Goal: Task Accomplishment & Management: Manage account settings

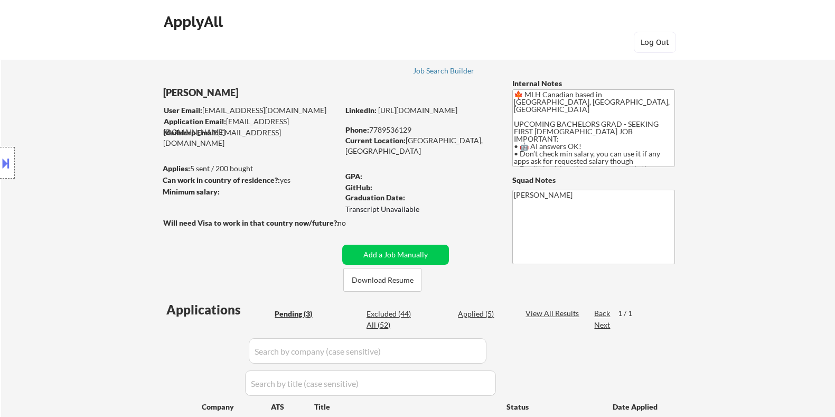
select select ""pending""
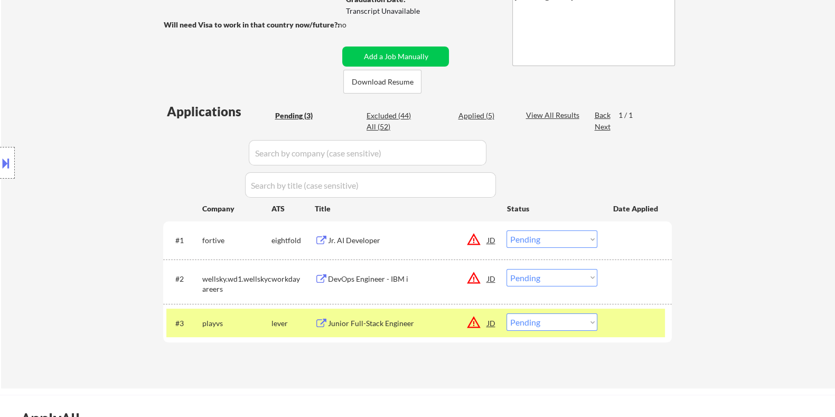
scroll to position [66, 0]
click at [572, 332] on div "#3 playvs lever Junior Full-Stack Engineer JD warning_amber Choose an option...…" at bounding box center [415, 323] width 499 height 29
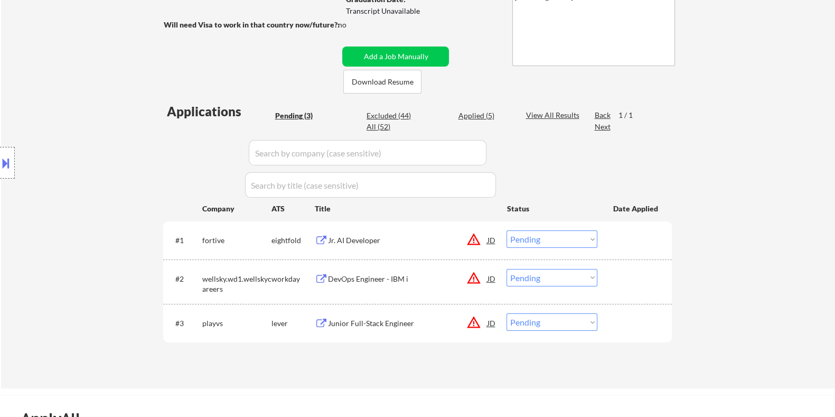
click at [569, 321] on select "Choose an option... Pending Applied Excluded (Questions) Excluded (Expired) Exc…" at bounding box center [552, 321] width 91 height 17
select select ""excluded__location_""
click at [507, 313] on select "Choose an option... Pending Applied Excluded (Questions) Excluded (Expired) Exc…" at bounding box center [552, 321] width 91 height 17
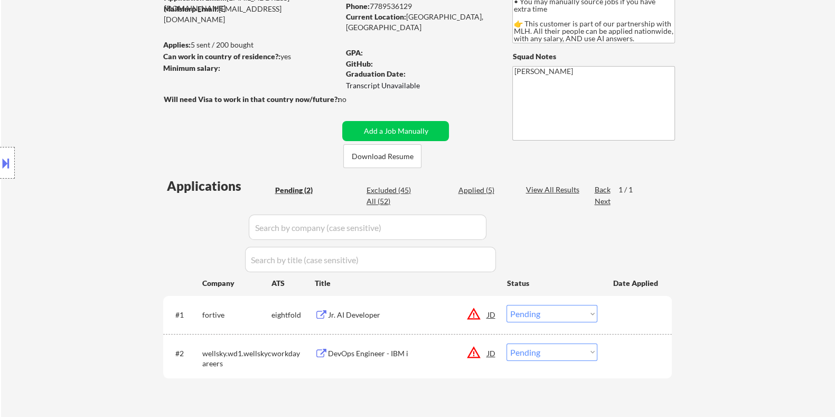
scroll to position [264, 0]
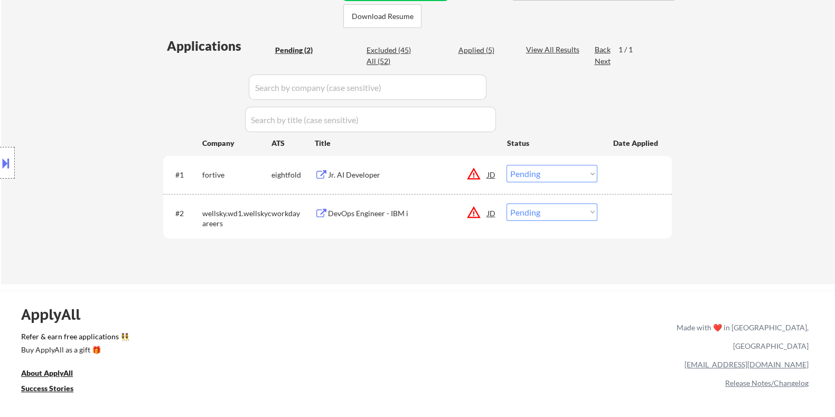
click at [376, 208] on div "DevOps Engineer - IBM i" at bounding box center [408, 213] width 160 height 11
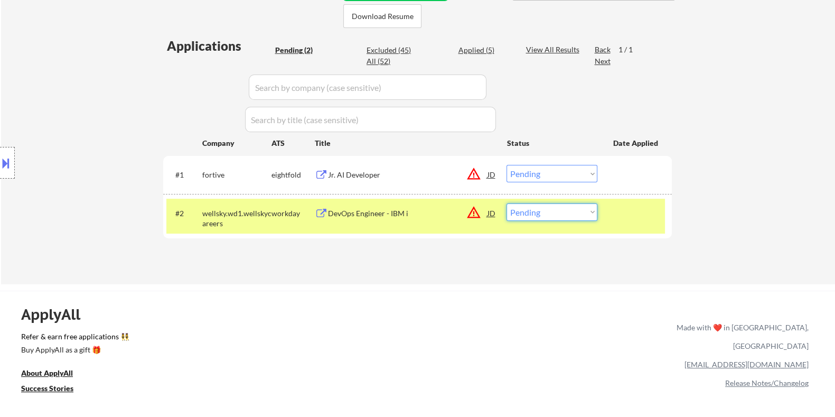
click at [536, 208] on select "Choose an option... Pending Applied Excluded (Questions) Excluded (Expired) Exc…" at bounding box center [552, 211] width 91 height 17
select select ""excluded__location_""
click at [507, 203] on select "Choose an option... Pending Applied Excluded (Questions) Excluded (Expired) Exc…" at bounding box center [552, 211] width 91 height 17
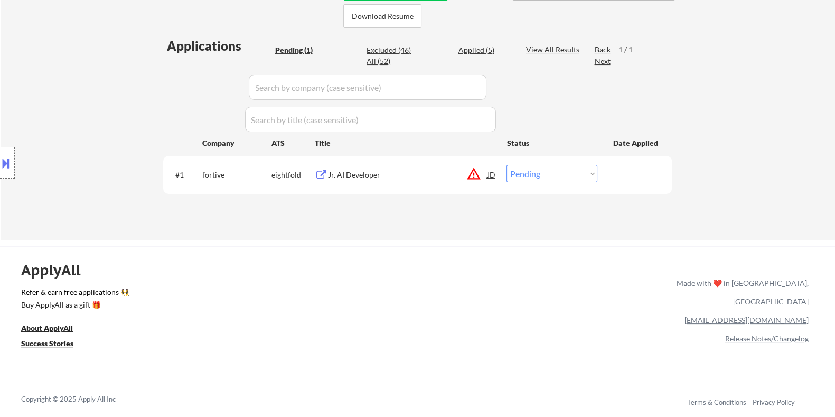
click at [361, 172] on div "Jr. AI Developer" at bounding box center [408, 175] width 160 height 11
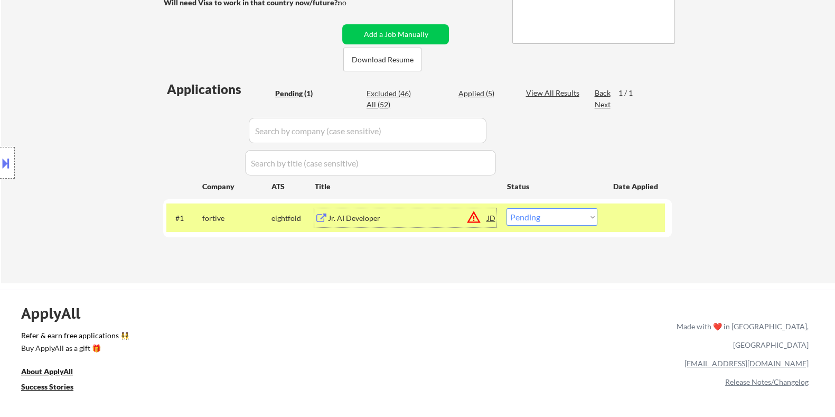
scroll to position [198, 0]
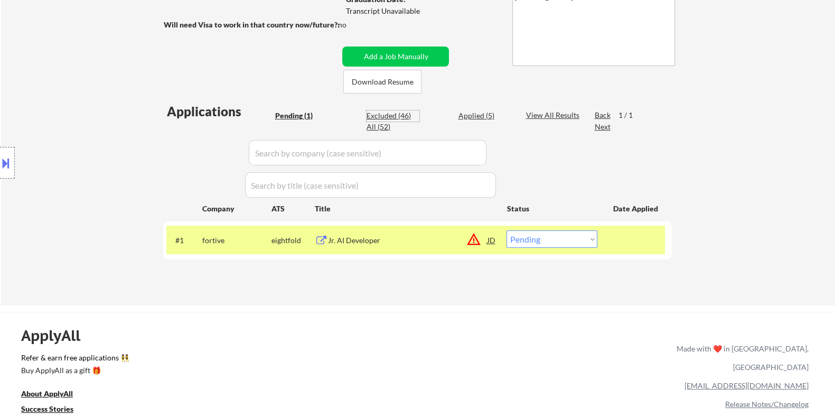
click at [391, 114] on div "Excluded (46)" at bounding box center [393, 115] width 53 height 11
select select ""excluded__location_""
select select ""excluded__expired_""
select select ""excluded__other_""
select select ""excluded__expired_""
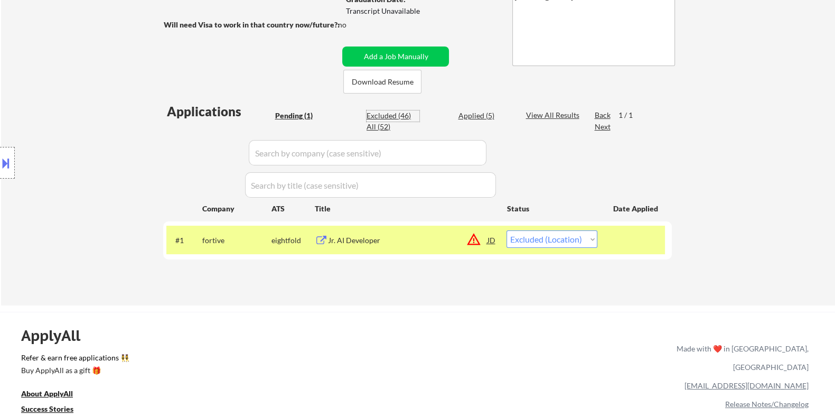
select select ""excluded__location_""
select select ""excluded__bad_match_""
select select ""excluded__location_""
select select ""excluded__expired_""
select select ""excluded__location_""
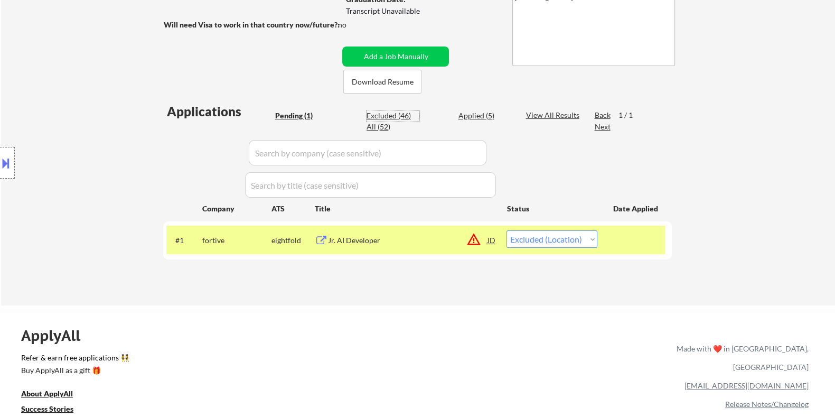
select select ""excluded__location_""
select select ""excluded__bad_match_""
select select ""excluded__expired_""
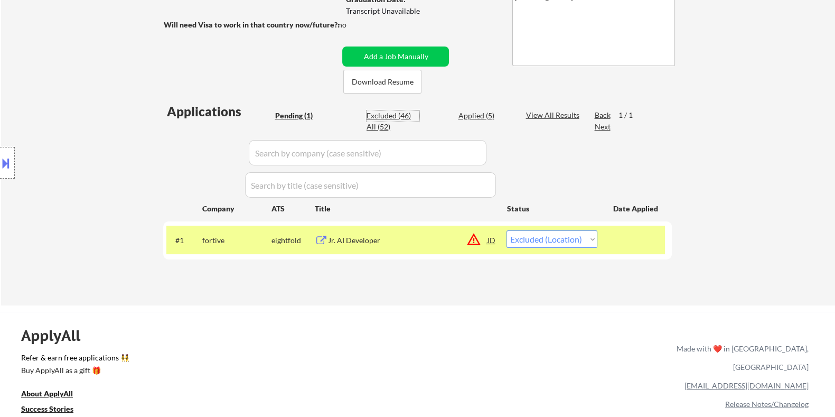
select select ""excluded__expired_""
select select ""excluded__location_""
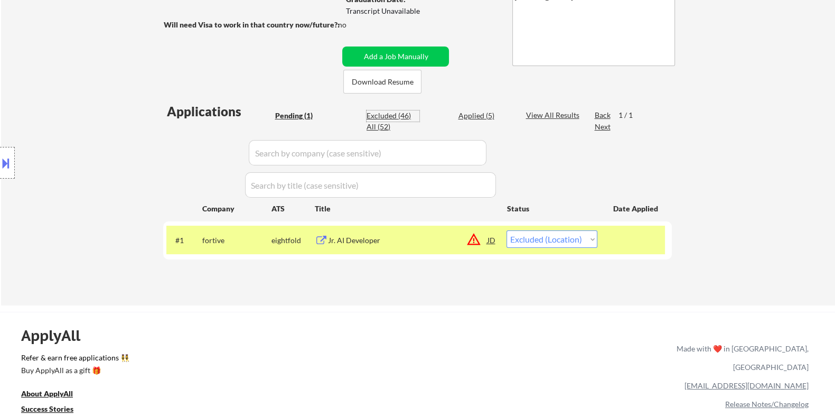
select select ""excluded__location_""
select select ""excluded__expired_""
select select ""excluded__location_""
select select ""excluded__bad_match_""
select select ""excluded__expired_""
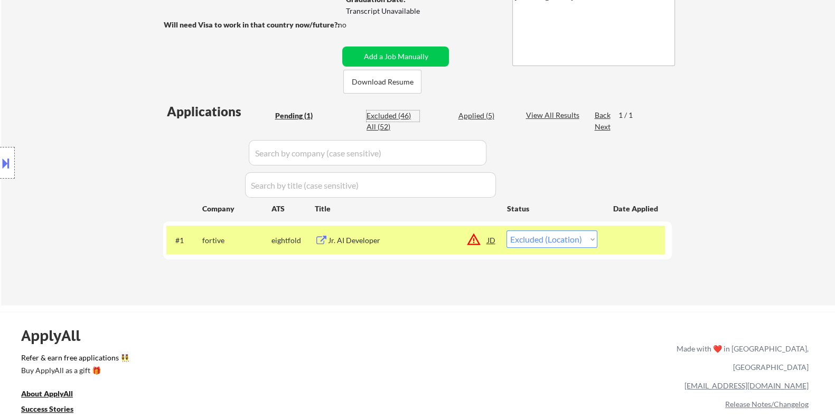
select select ""excluded__location_""
select select ""excluded__bad_match_""
select select ""excluded__location_""
select select ""excluded__expired_""
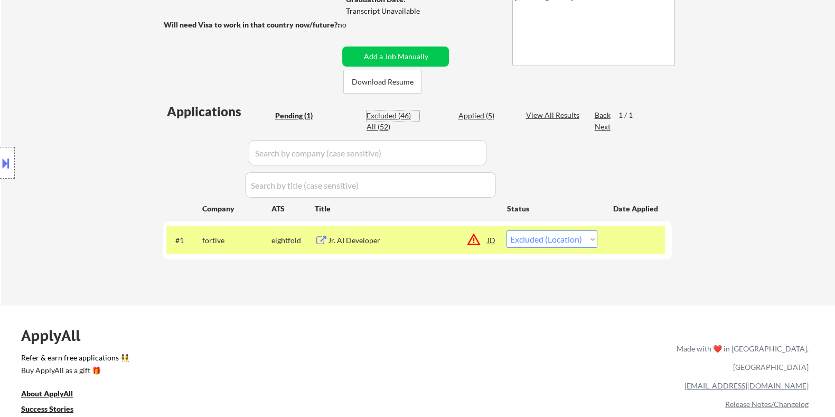
select select ""excluded__location_""
select select ""excluded__expired_""
select select ""excluded__location_""
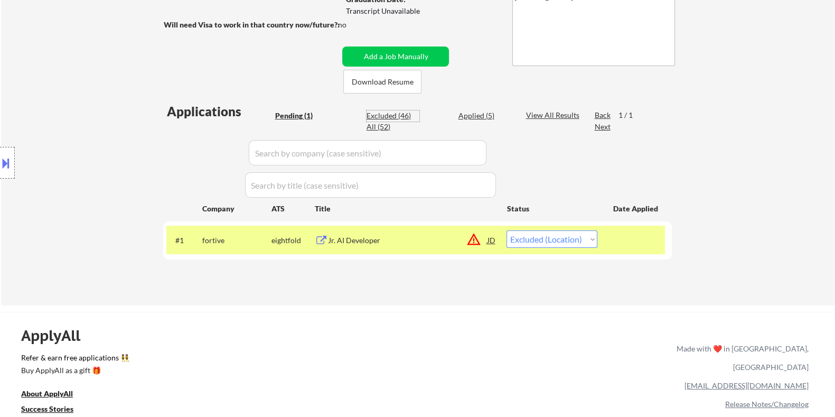
select select ""excluded__bad_match_""
select select ""excluded__expired_""
select select ""excluded__bad_match_""
select select ""excluded__expired_""
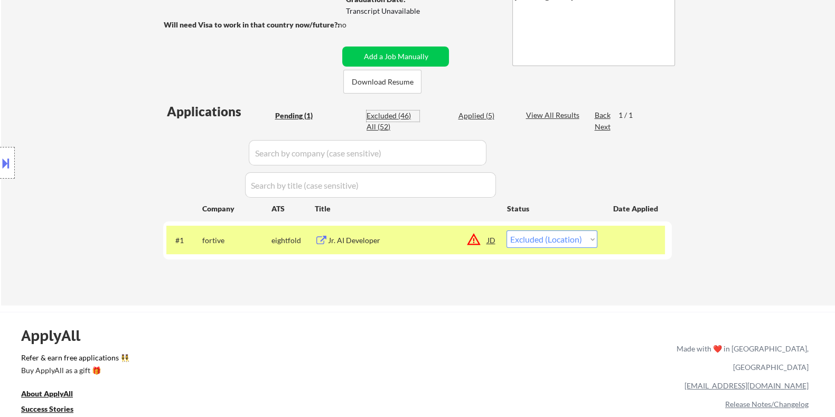
select select ""excluded__location_""
select select ""excluded__expired_""
select select ""excluded__location_""
select select ""excluded__expired_""
select select ""excluded__location_""
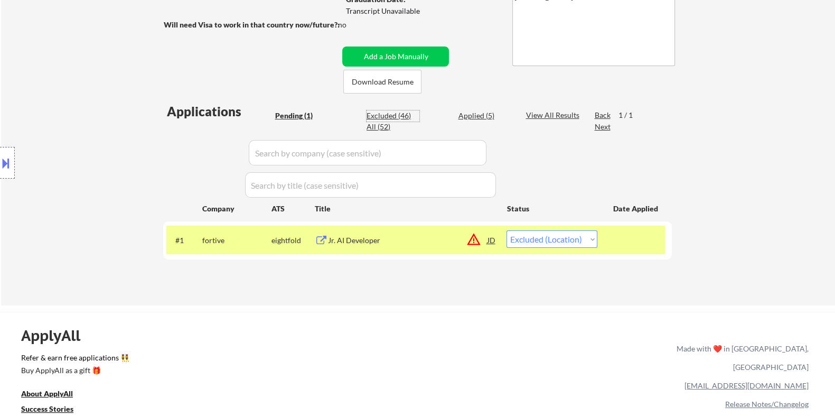
select select ""excluded__location_""
select select ""excluded__expired_""
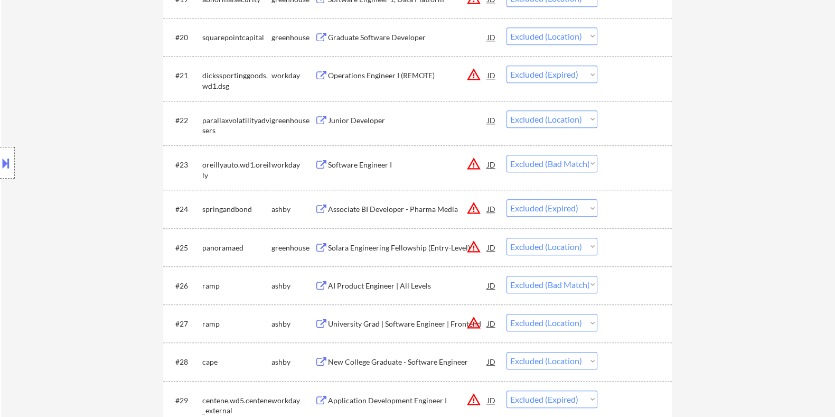
scroll to position [1189, 0]
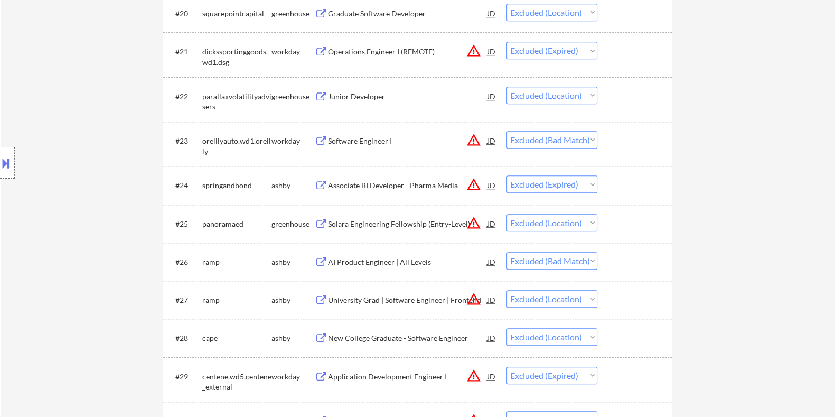
click at [15, 165] on div "Location Inclusions: country:CA" at bounding box center [94, 163] width 189 height 196
click at [5, 162] on button at bounding box center [6, 162] width 12 height 17
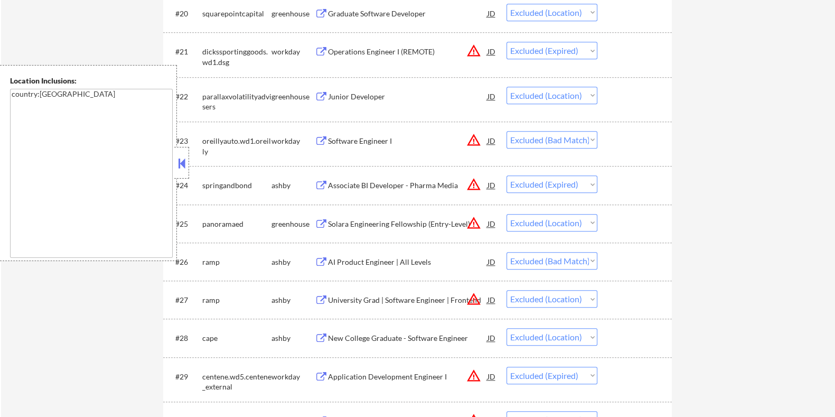
click at [177, 158] on button at bounding box center [182, 163] width 12 height 16
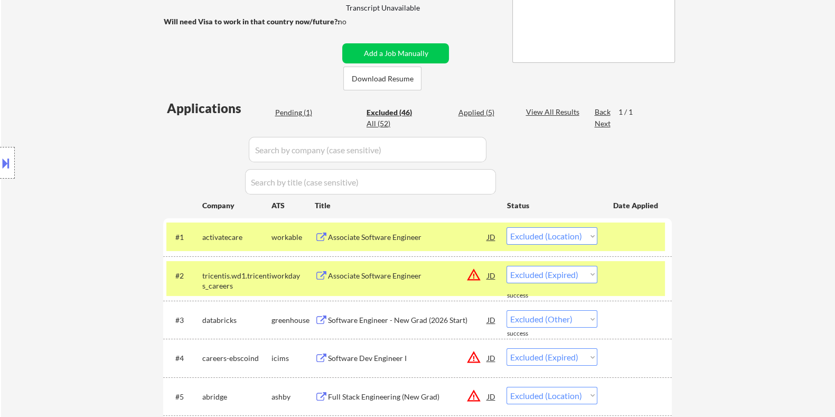
scroll to position [198, 0]
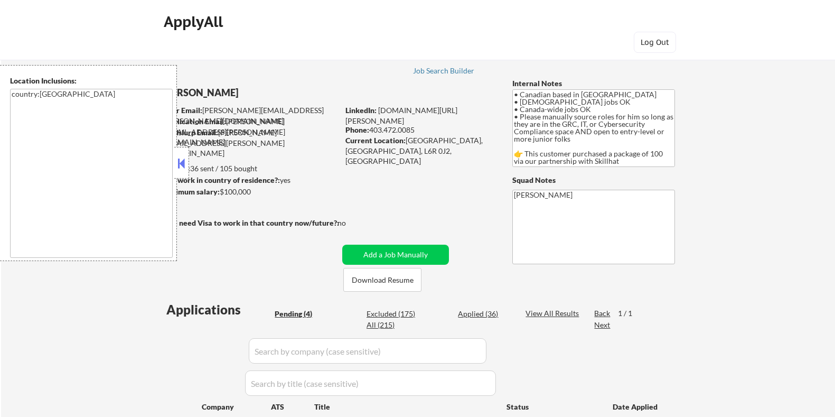
select select ""pending""
click at [378, 276] on button "Download Resume" at bounding box center [382, 280] width 78 height 24
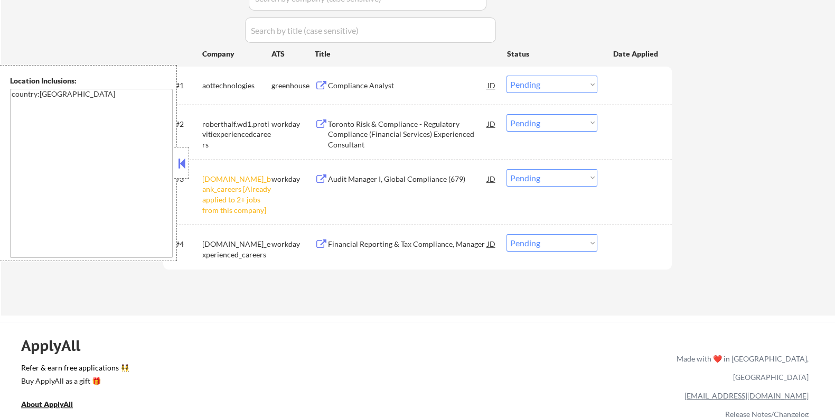
scroll to position [330, 0]
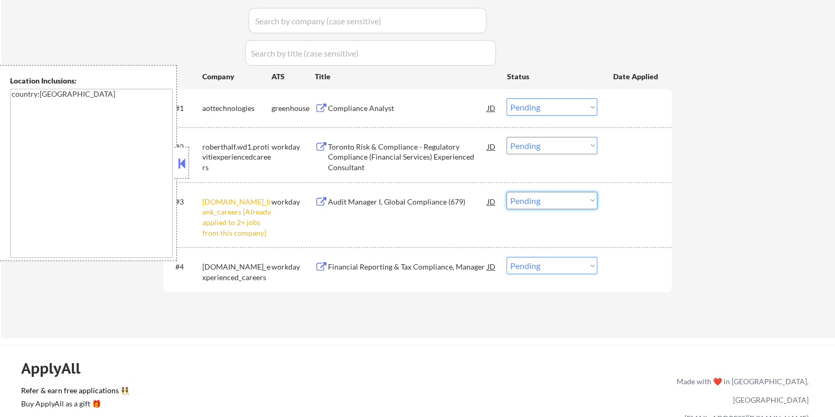
click at [542, 194] on select "Choose an option... Pending Applied Excluded (Questions) Excluded (Expired) Exc…" at bounding box center [552, 200] width 91 height 17
click at [507, 192] on select "Choose an option... Pending Applied Excluded (Questions) Excluded (Expired) Exc…" at bounding box center [552, 200] width 91 height 17
select select ""pending""
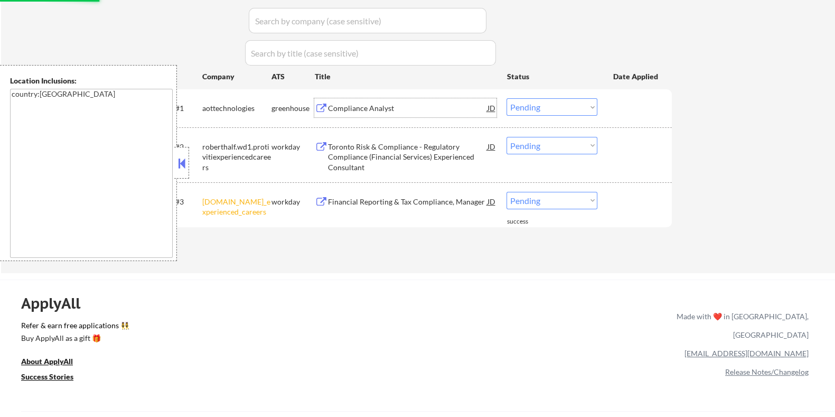
click at [377, 109] on div "Compliance Analyst" at bounding box center [408, 108] width 160 height 11
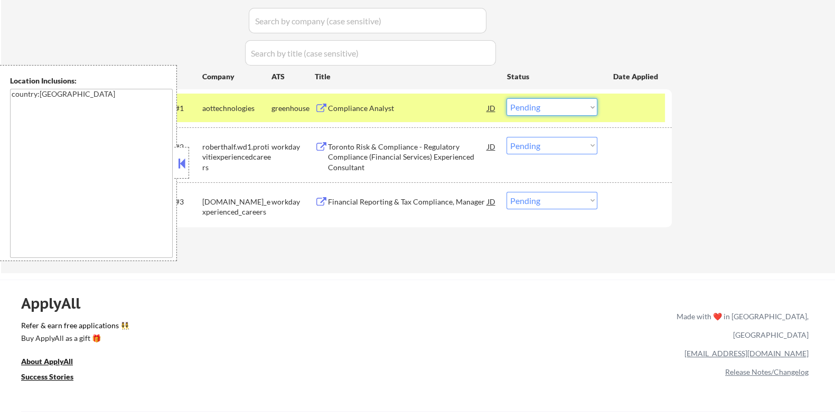
click at [547, 107] on select "Choose an option... Pending Applied Excluded (Questions) Excluded (Expired) Exc…" at bounding box center [552, 106] width 91 height 17
click at [507, 98] on select "Choose an option... Pending Applied Excluded (Questions) Excluded (Expired) Exc…" at bounding box center [552, 106] width 91 height 17
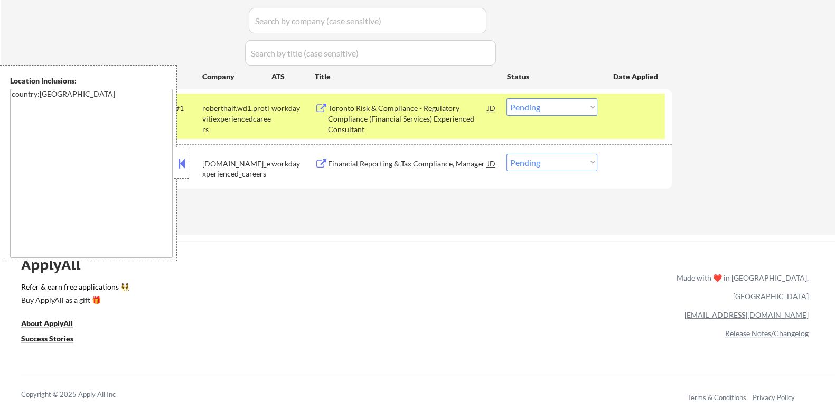
click at [338, 113] on div "Toronto Risk & Compliance - Regulatory Compliance (Financial Services) Experien…" at bounding box center [408, 118] width 160 height 31
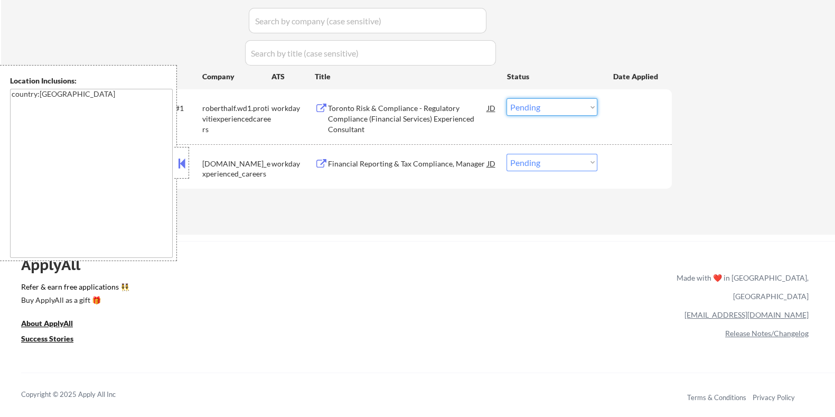
click at [546, 106] on select "Choose an option... Pending Applied Excluded (Questions) Excluded (Expired) Exc…" at bounding box center [552, 106] width 91 height 17
click at [507, 98] on select "Choose an option... Pending Applied Excluded (Questions) Excluded (Expired) Exc…" at bounding box center [552, 106] width 91 height 17
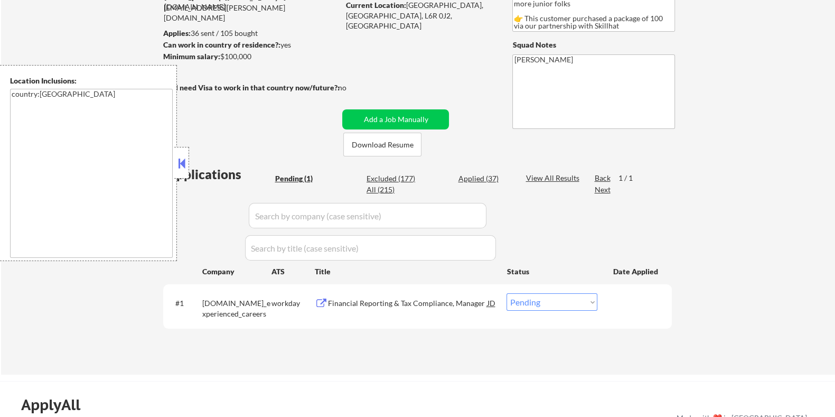
scroll to position [132, 0]
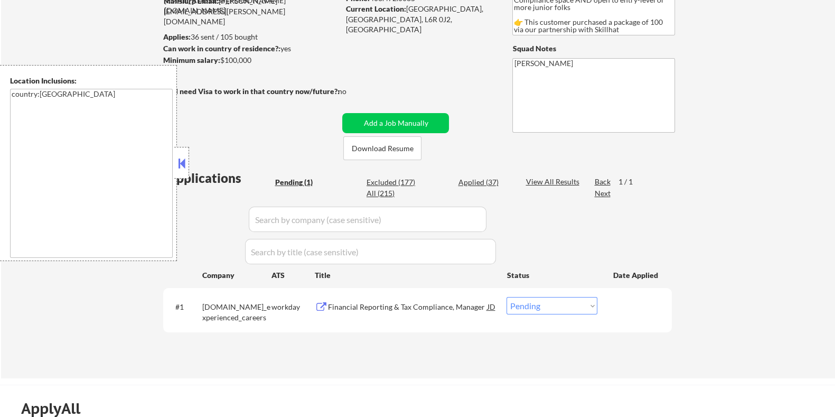
click at [399, 179] on div "Excluded (177)" at bounding box center [393, 182] width 53 height 11
select select ""excluded__location_""
select select ""excluded__bad_match_""
select select ""excluded__expired_""
select select ""excluded__bad_match_""
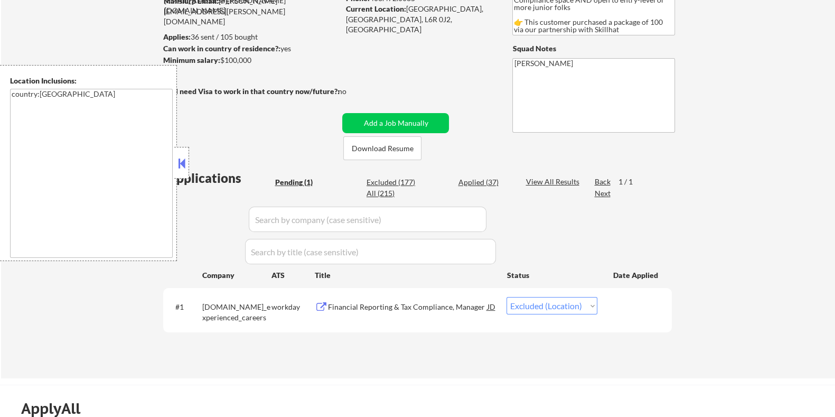
select select ""excluded__bad_match_""
select select ""excluded__other_""
select select ""excluded__expired_""
select select ""excluded__bad_match_""
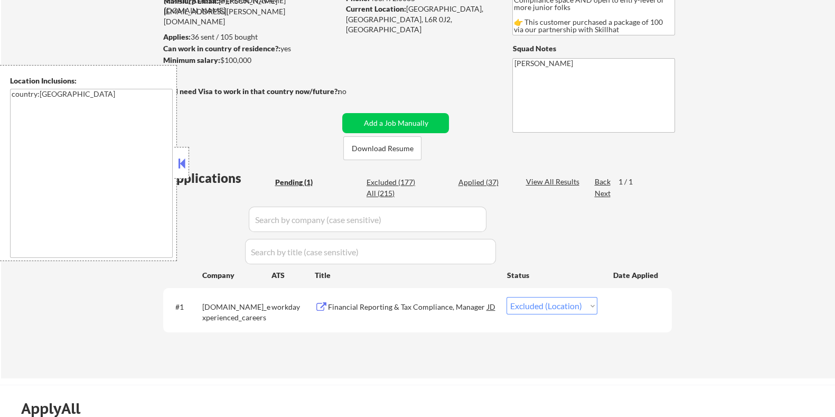
select select ""excluded__bad_match_""
select select ""excluded__other_""
select select ""excluded__bad_match_""
select select ""excluded__other_""
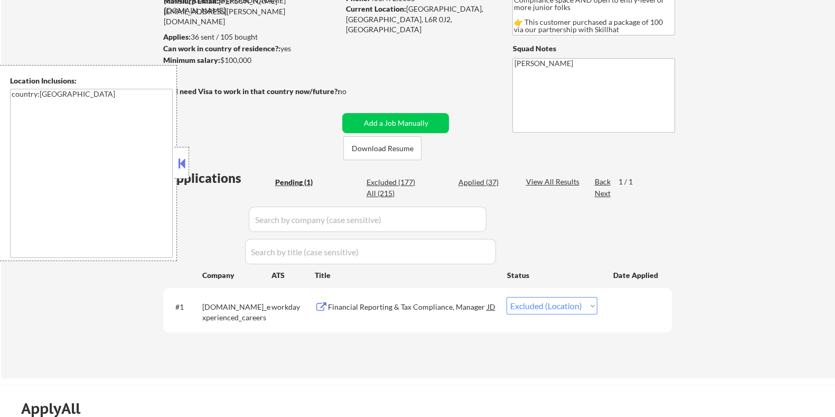
select select ""excluded__other_""
select select ""excluded__bad_match_""
select select ""excluded__other_""
select select ""excluded__bad_match_""
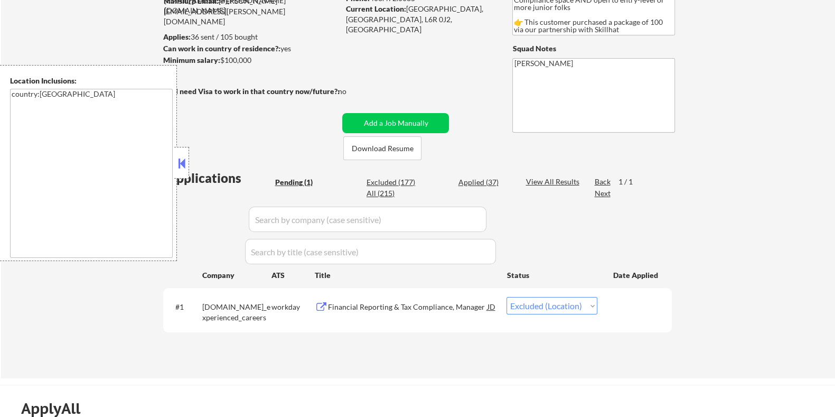
select select ""excluded__other_""
select select ""excluded__expired_""
select select ""excluded__other_""
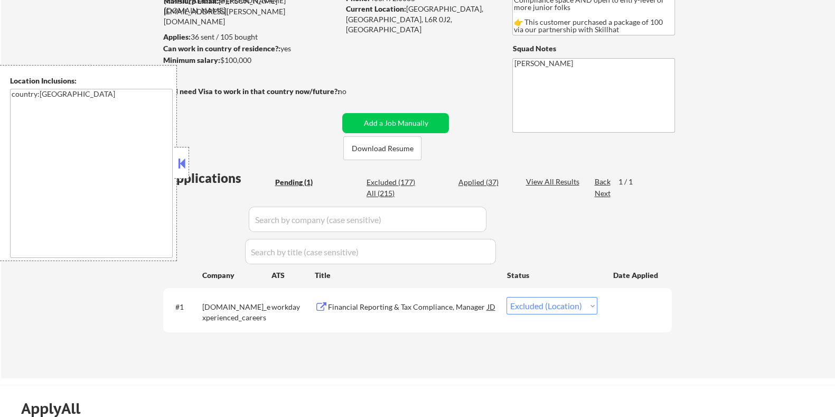
select select ""excluded__location_""
select select ""excluded__other_""
select select ""excluded__expired_""
select select ""excluded__bad_match_""
select select ""excluded__expired_""
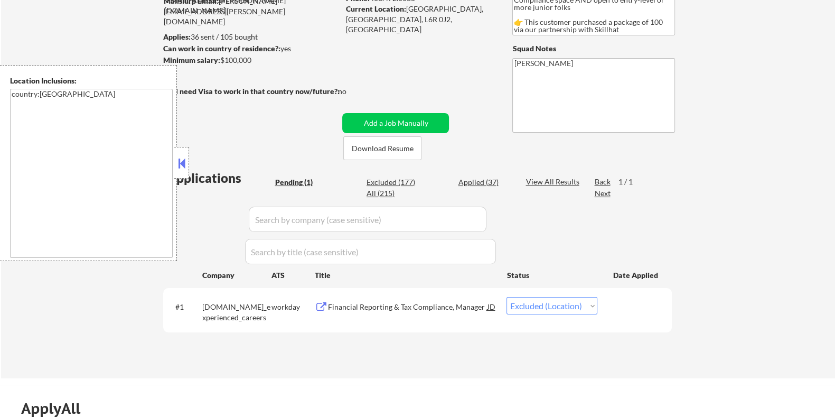
select select ""excluded__other_""
select select ""excluded__bad_match_""
select select ""excluded__other_""
select select ""excluded__bad_match_""
select select ""excluded__expired_""
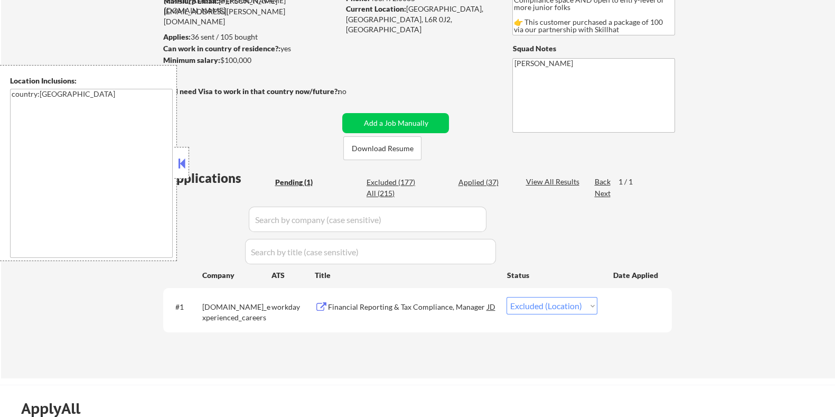
select select ""excluded__expired_""
select select ""excluded__bad_match_""
select select ""excluded__other_""
select select ""excluded__expired_""
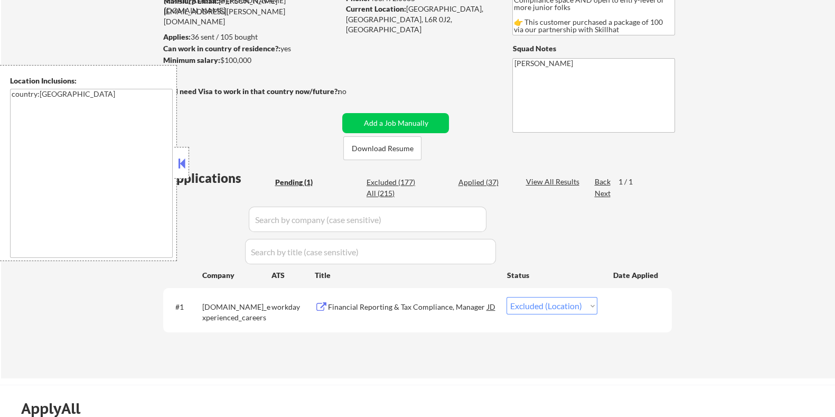
select select ""excluded__bad_match_""
select select ""excluded__other_""
select select ""excluded__bad_match_""
select select ""excluded__location_""
select select ""excluded__expired_""
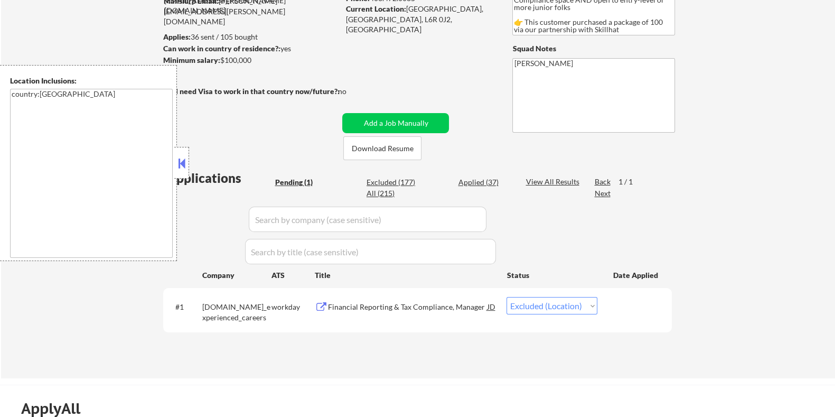
select select ""excluded__other_""
select select ""excluded__bad_match_""
select select ""excluded__expired_""
select select ""excluded""
select select ""excluded__bad_match_""
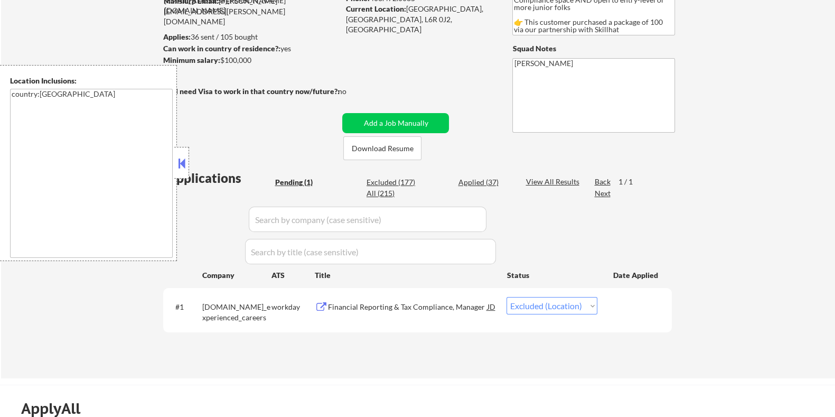
select select ""excluded__bad_match_""
select select ""excluded__expired_""
select select ""excluded__other_""
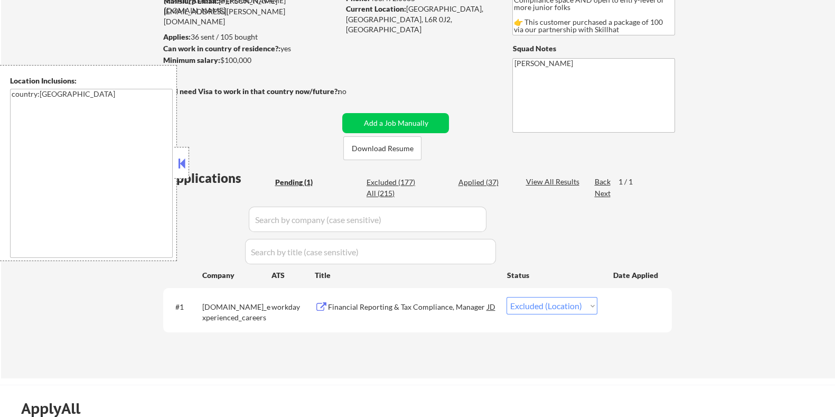
select select ""excluded__bad_match_""
select select ""excluded__other_""
select select ""excluded__bad_match_""
select select ""excluded__other_""
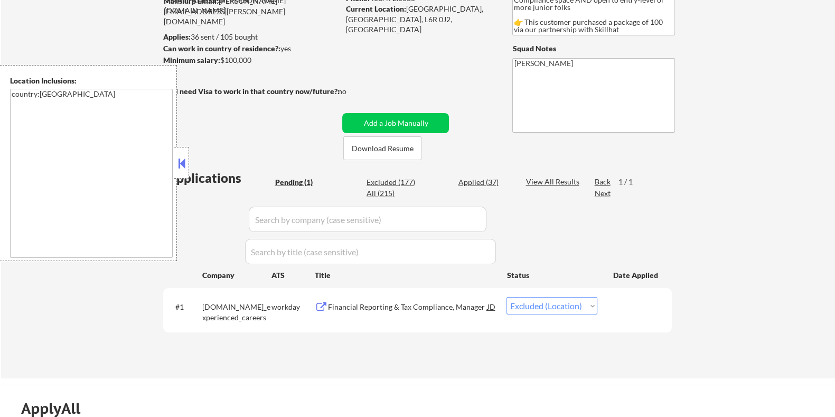
select select ""excluded__expired_""
select select ""excluded__bad_match_""
select select ""excluded__other_""
select select ""excluded__bad_match_""
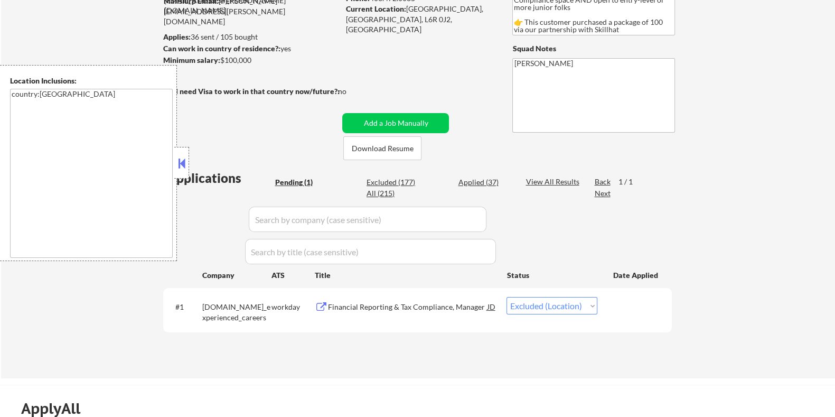
select select ""excluded__bad_match_""
select select ""excluded__expired_""
select select ""excluded__other_""
select select ""excluded__bad_match_""
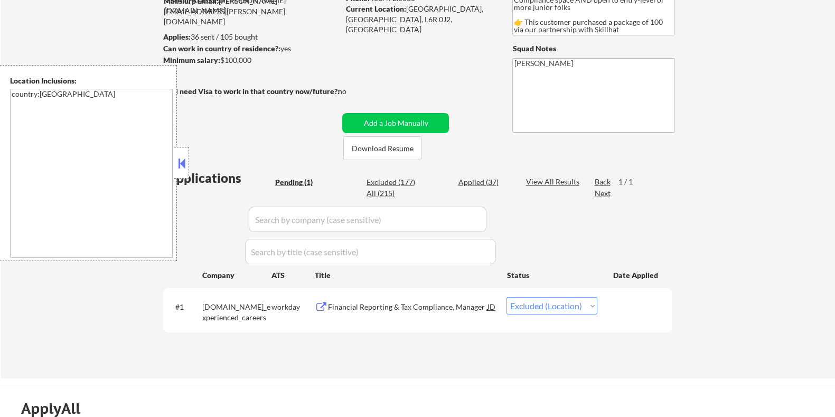
select select ""excluded__other_""
select select ""excluded__location_""
select select ""excluded__other_""
select select ""excluded__expired_""
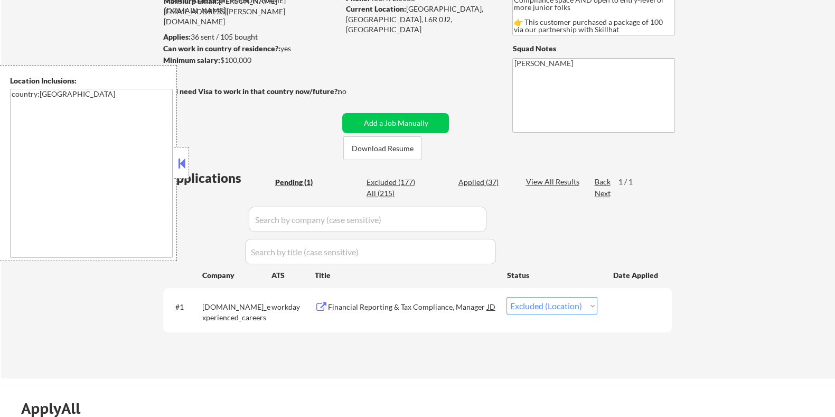
select select ""excluded__bad_match_""
select select ""excluded__other_""
select select ""excluded__salary_""
select select ""excluded__bad_match_""
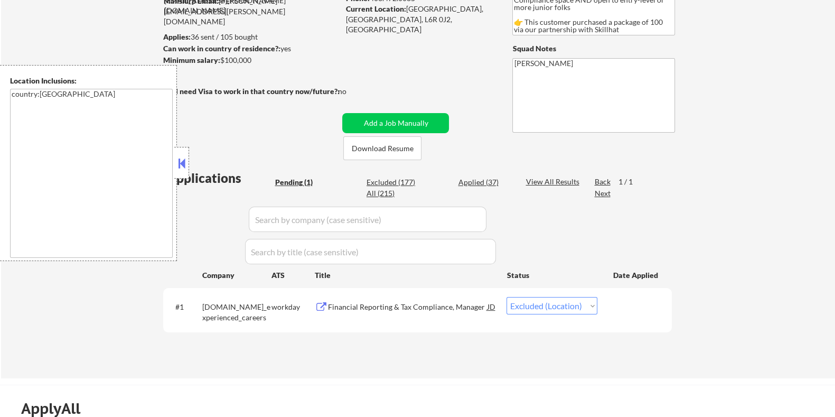
select select ""excluded__location_""
select select ""excluded__other_""
select select ""excluded__salary_""
select select ""excluded__bad_match_""
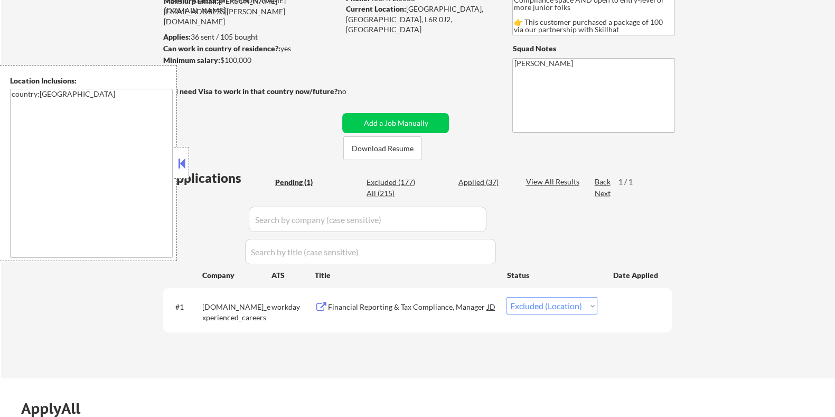
select select ""excluded__location_""
select select ""excluded__other_""
select select ""excluded""
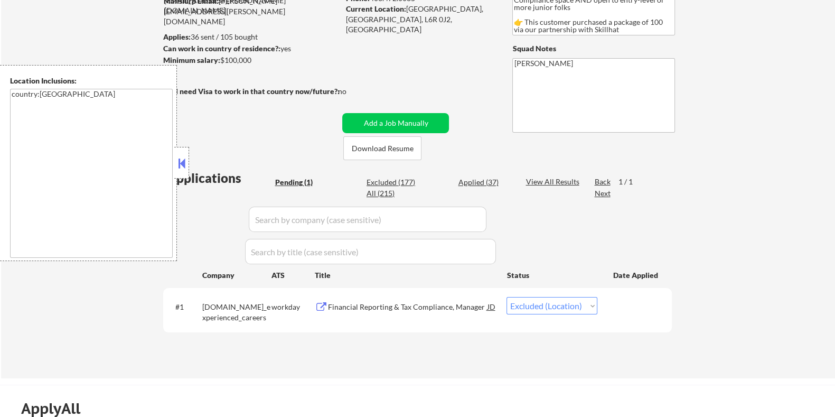
select select ""excluded__bad_match_""
select select ""excluded__salary_""
select select ""excluded__bad_match_""
select select ""excluded__other_""
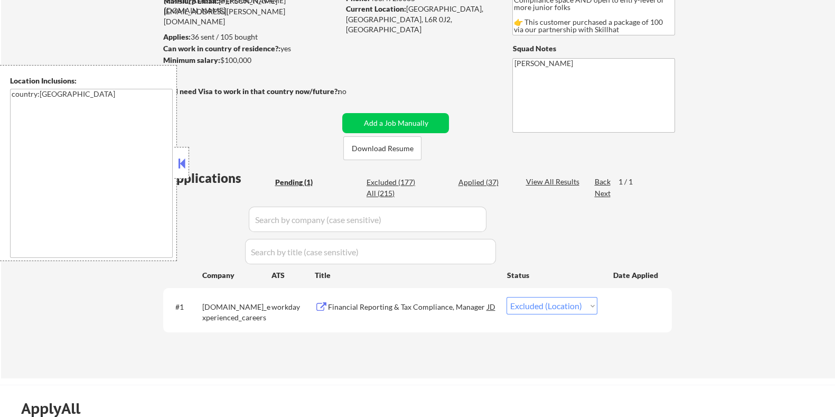
select select ""excluded__other_""
select select ""excluded__expired_""
select select ""excluded__bad_match_""
select select ""excluded""
select select ""excluded__expired_""
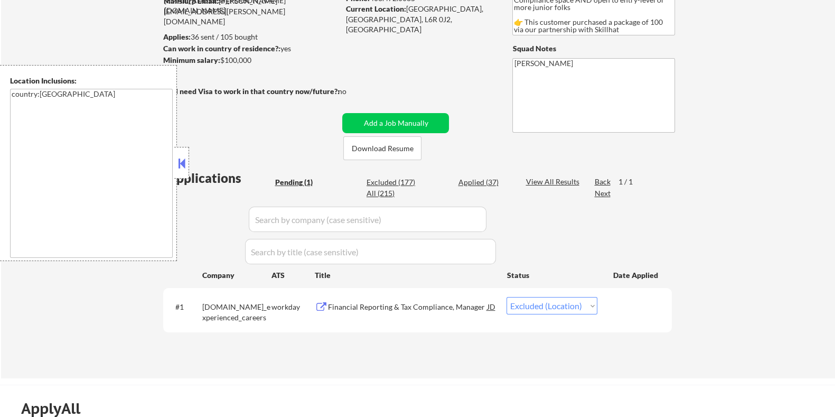
select select ""excluded__expired_""
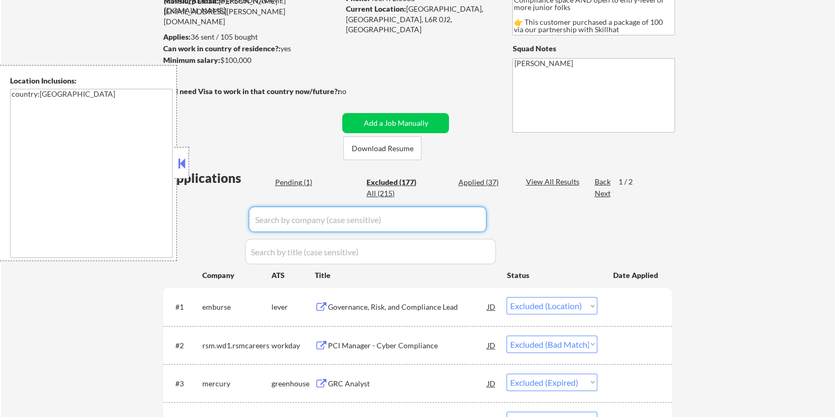
click at [283, 217] on input "input" at bounding box center [368, 219] width 238 height 25
paste input "roberthalf.wd1"
type input "roberthalf.wd1"
click at [537, 178] on div "View All Results" at bounding box center [554, 181] width 57 height 11
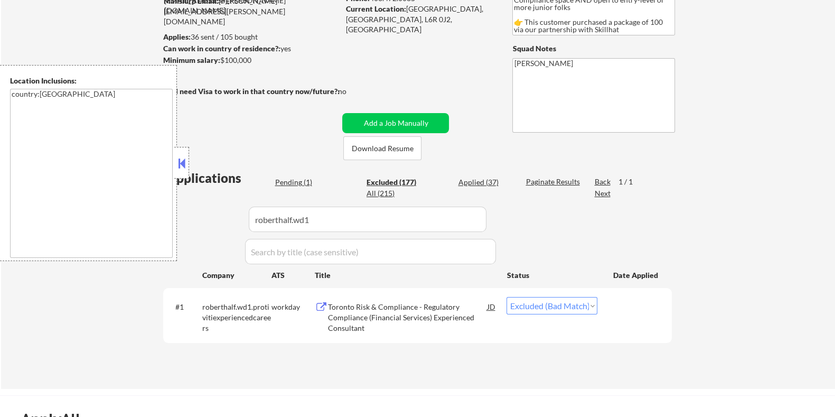
click at [560, 305] on select "Choose an option... Pending Applied Excluded (Questions) Excluded (Expired) Exc…" at bounding box center [552, 305] width 91 height 17
select select ""applied""
click at [507, 297] on select "Choose an option... Pending Applied Excluded (Questions) Excluded (Expired) Exc…" at bounding box center [552, 305] width 91 height 17
select select ""applied""
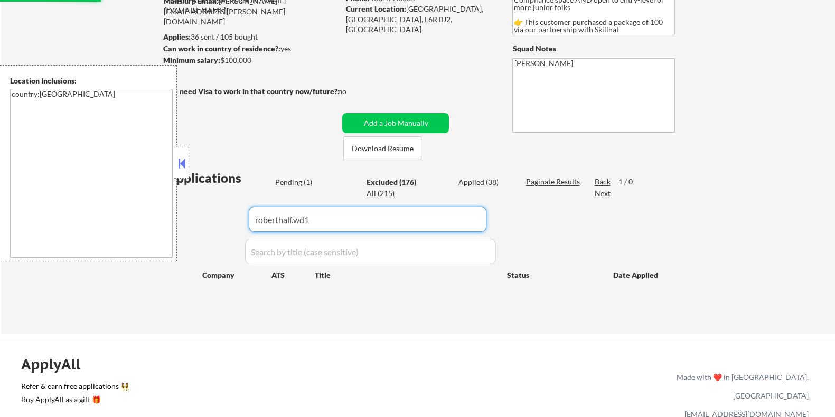
drag, startPoint x: 330, startPoint y: 223, endPoint x: 127, endPoint y: 248, distance: 204.9
click at [127, 248] on body "← Return to /applysquad Mailslurp Inbox Job Search Builder Harrison Asamoah Use…" at bounding box center [417, 76] width 835 height 417
select select ""excluded__location_""
select select ""excluded__bad_match_""
select select ""excluded__other_""
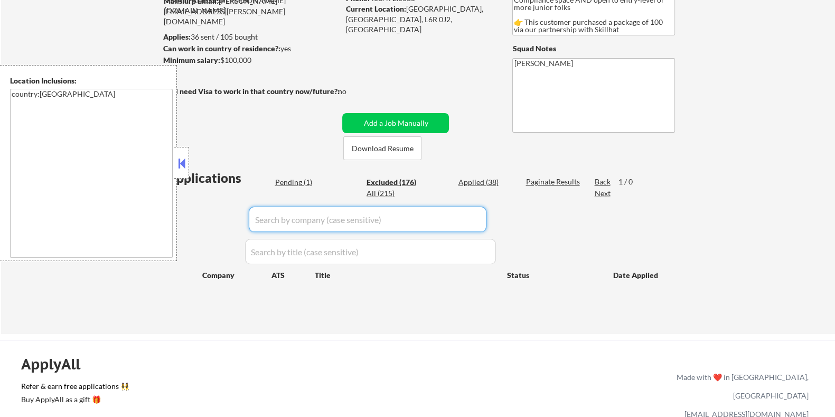
select select ""excluded__expired_""
select select ""excluded__other_""
select select ""excluded__location_""
select select ""excluded__other_""
select select ""excluded__expired_""
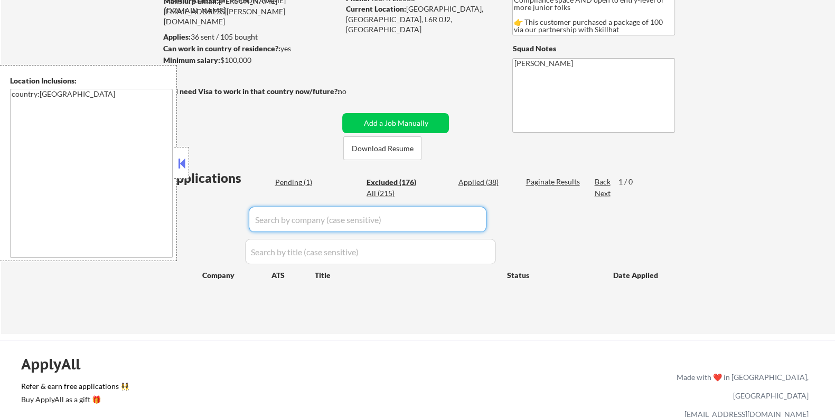
select select ""excluded__bad_match_""
select select ""excluded__expired_""
select select ""excluded__other_""
select select ""excluded__bad_match_""
select select ""excluded__other_""
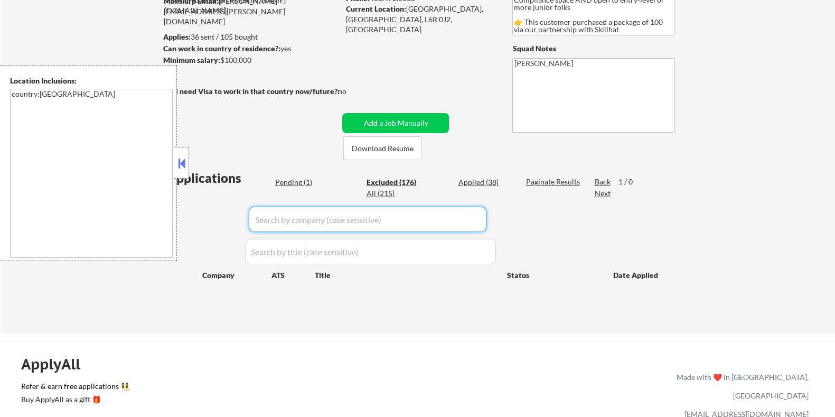
select select ""excluded__bad_match_""
select select ""excluded__expired_""
select select ""excluded__bad_match_""
select select ""excluded__other_""
select select ""excluded__expired_""
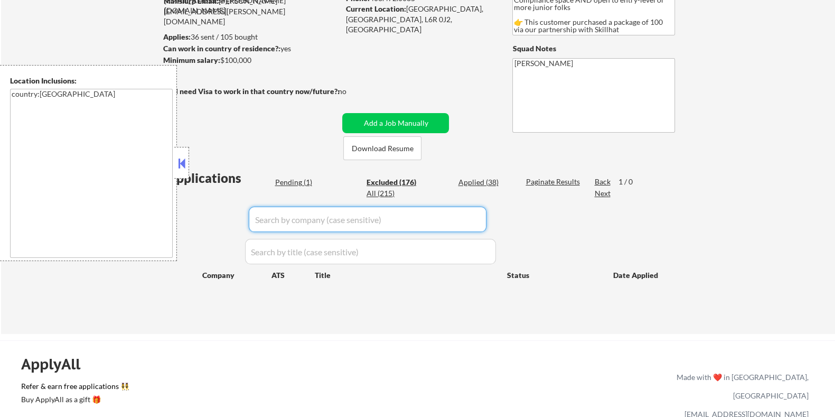
select select ""excluded__bad_match_""
select select ""excluded__other_""
select select ""excluded__bad_match_""
select select ""excluded__location_""
select select ""excluded__expired_""
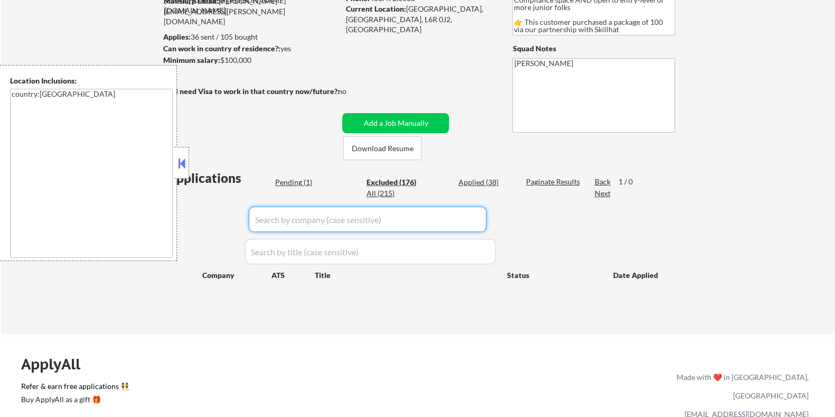
select select ""excluded__other_""
select select ""excluded__bad_match_""
select select ""excluded__expired_""
select select ""excluded""
select select ""excluded__bad_match_""
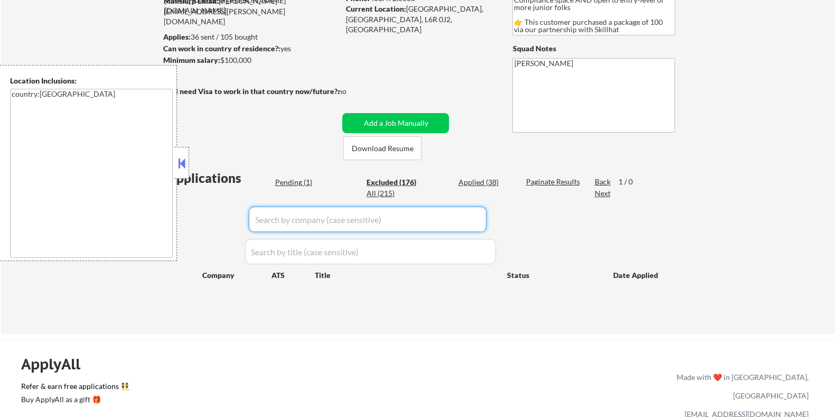
select select ""excluded__expired_""
select select ""excluded__other_""
select select ""excluded__bad_match_""
select select ""excluded__other_""
select select ""excluded__bad_match_""
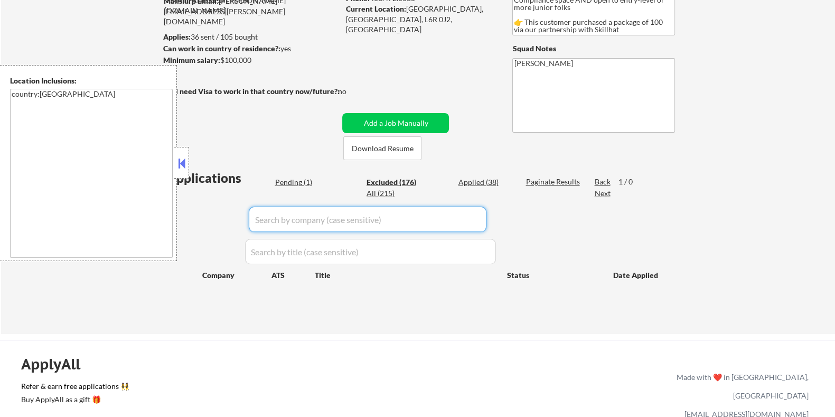
select select ""excluded__other_""
select select ""excluded__expired_""
select select ""excluded__bad_match_""
select select ""excluded__other_""
select select ""excluded__bad_match_""
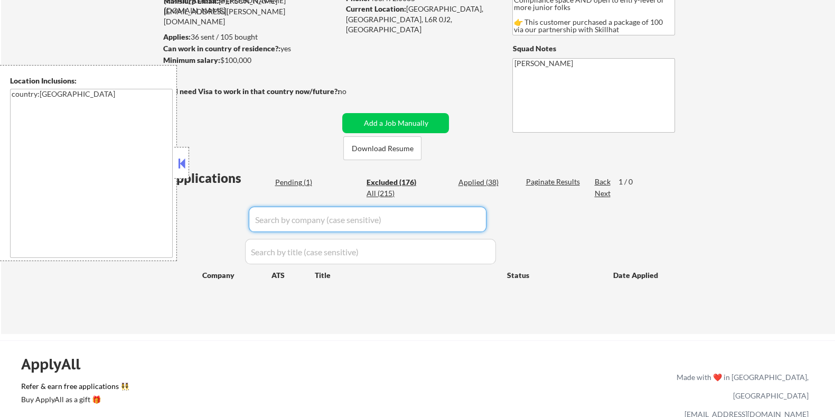
select select ""excluded__expired_""
select select ""excluded__other_""
select select ""excluded__bad_match_""
select select ""excluded__other_""
select select ""excluded__location_""
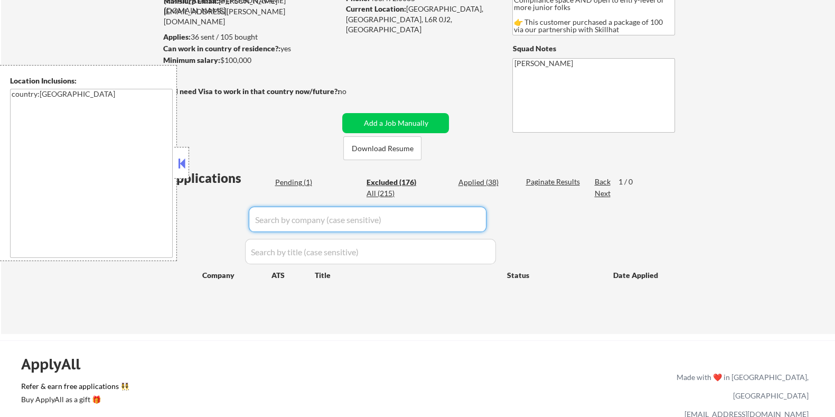
select select ""excluded__other_""
select select ""excluded__expired_""
select select ""excluded__bad_match_""
select select ""excluded__other_""
select select ""excluded__salary_""
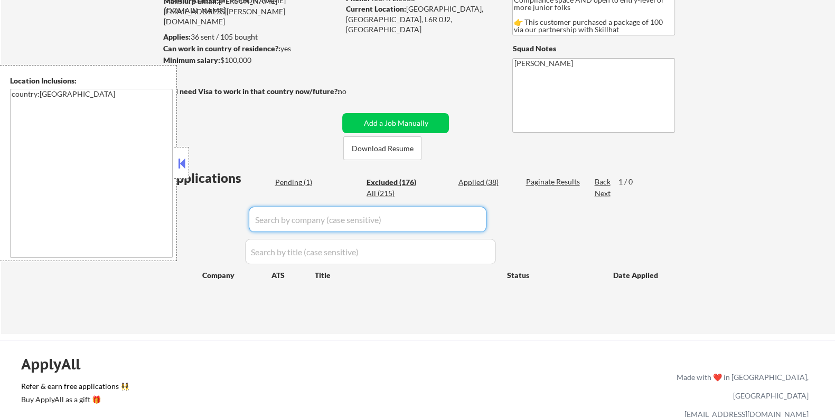
select select ""excluded__bad_match_""
select select ""excluded__location_""
select select ""excluded__other_""
select select ""excluded__salary_""
select select ""excluded__bad_match_""
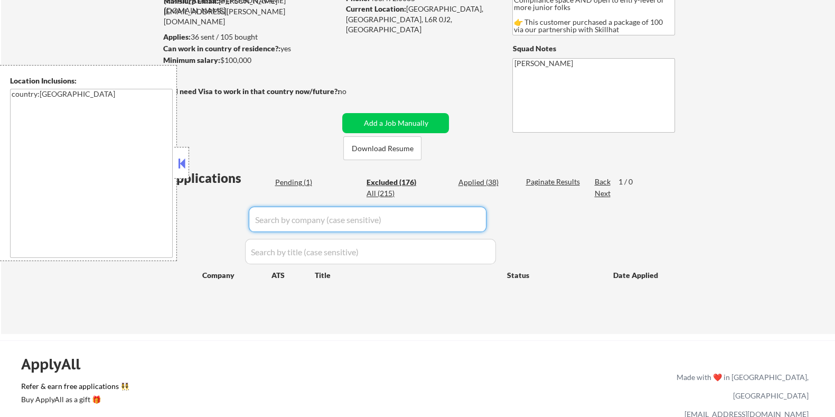
select select ""excluded__location_""
select select ""excluded__other_""
select select ""excluded""
select select ""excluded__bad_match_""
select select ""excluded__salary_""
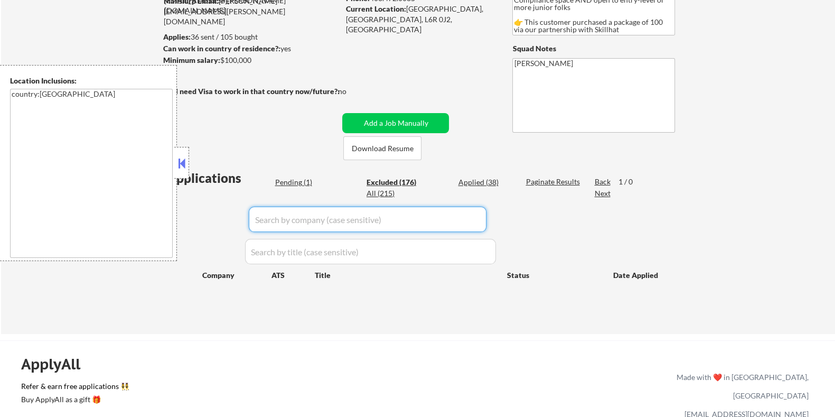
select select ""excluded__bad_match_""
select select ""excluded__other_""
select select ""excluded__expired_""
select select ""excluded__bad_match_""
select select ""excluded""
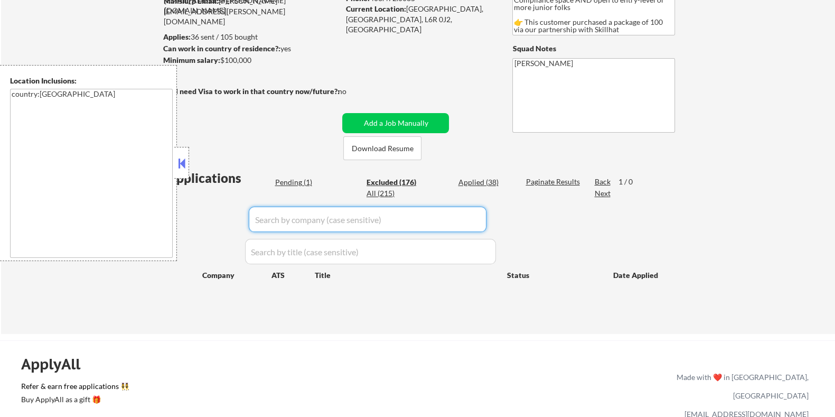
select select ""excluded__expired_""
select select ""excluded__other_""
select select ""excluded__expired_""
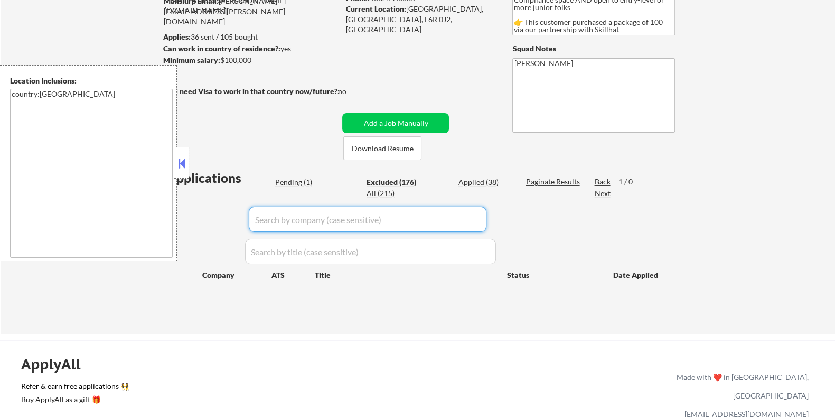
select select ""excluded__other_""
select select ""excluded__expired_""
select select ""excluded__salary_""
select select ""excluded__expired_""
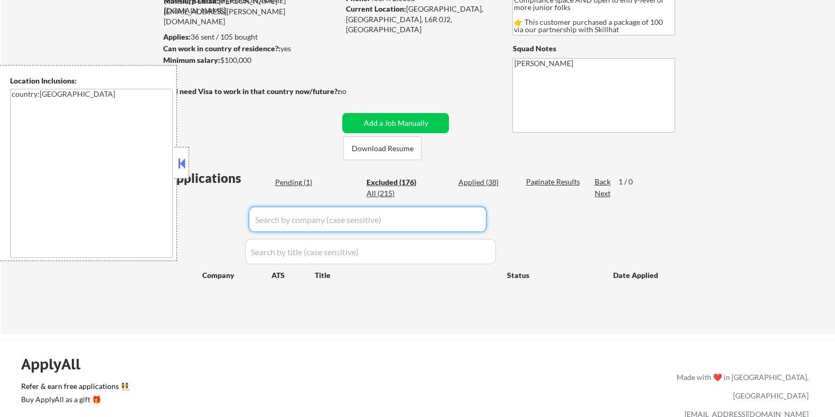
select select ""excluded__salary_""
select select ""excluded__expired_""
select select ""excluded__location_""
select select ""excluded__expired_""
select select ""excluded__salary_""
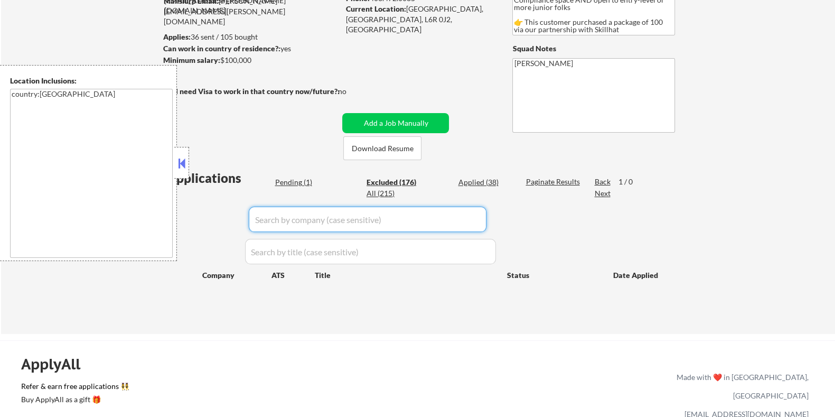
select select ""excluded""
select select ""excluded__bad_match_""
select select ""excluded__expired_""
select select ""excluded__bad_match_""
select select ""excluded__expired_""
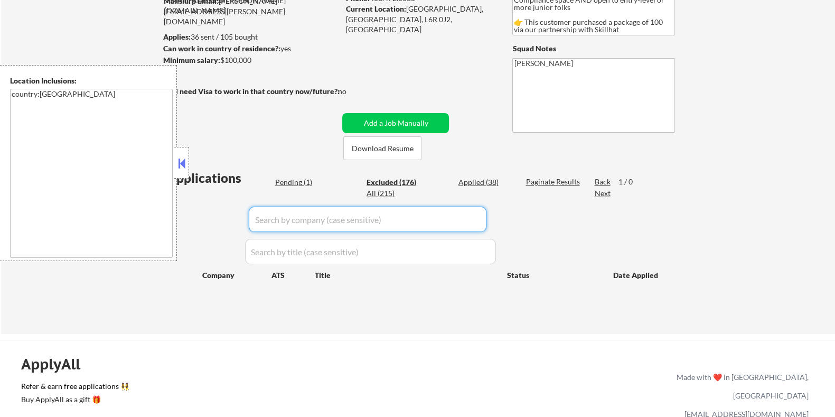
select select ""excluded__expired_""
select select ""excluded__bad_match_""
select select ""excluded__expired_""
select select ""excluded__bad_match_""
select select ""excluded__expired_""
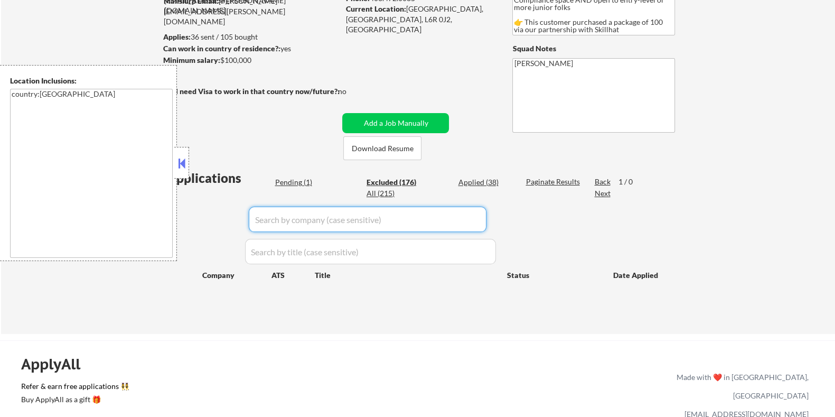
select select ""excluded__expired_""
select select ""excluded__bad_match_""
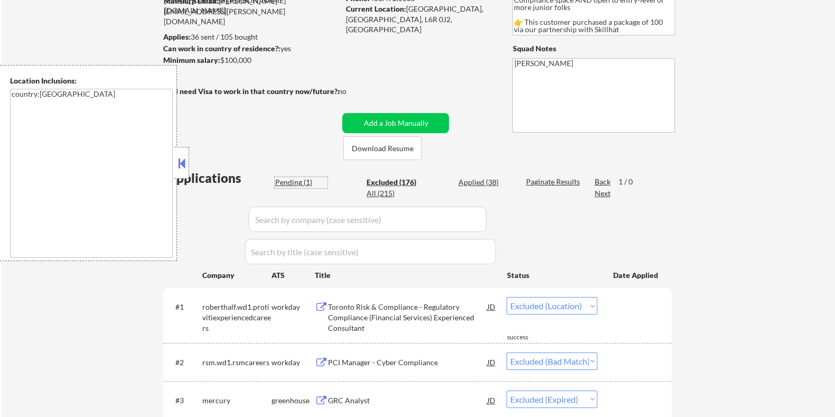
click at [292, 182] on div "Pending (1)" at bounding box center [301, 182] width 53 height 11
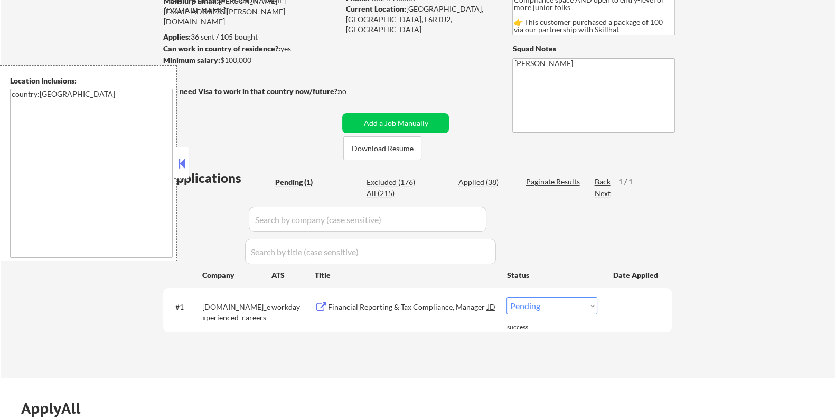
click at [340, 305] on div "Financial Reporting & Tax Compliance, Manager" at bounding box center [408, 307] width 160 height 11
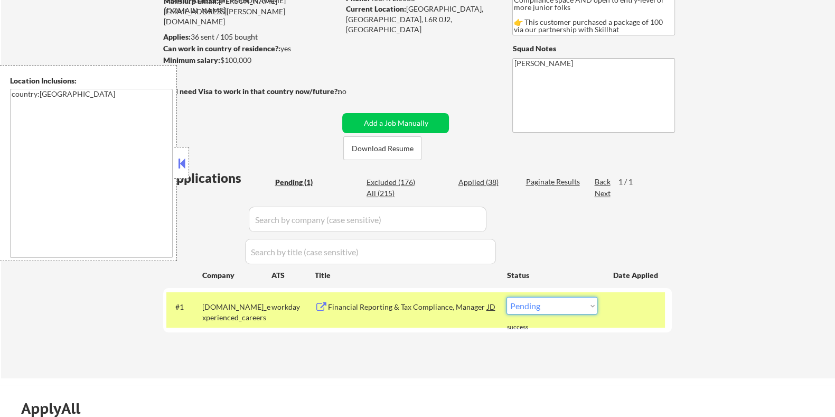
click at [556, 307] on select "Choose an option... Pending Applied Excluded (Questions) Excluded (Expired) Exc…" at bounding box center [552, 305] width 91 height 17
click at [507, 297] on select "Choose an option... Pending Applied Excluded (Questions) Excluded (Expired) Exc…" at bounding box center [552, 305] width 91 height 17
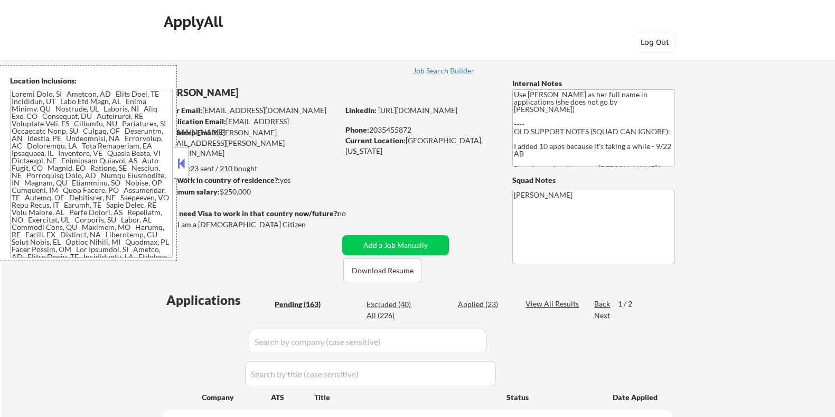
select select ""pending""
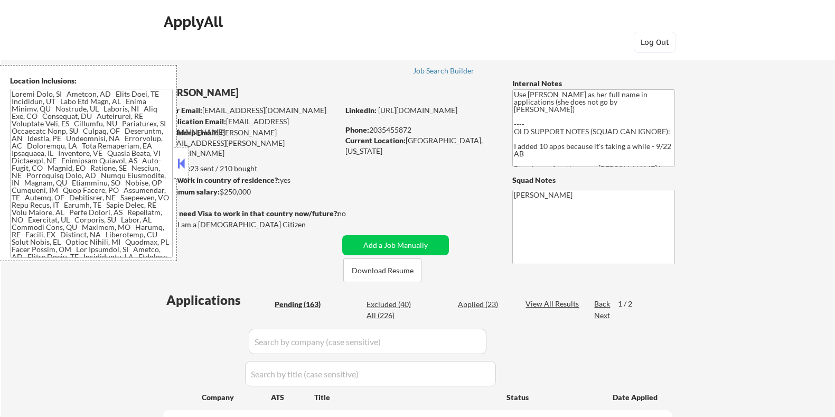
select select ""pending""
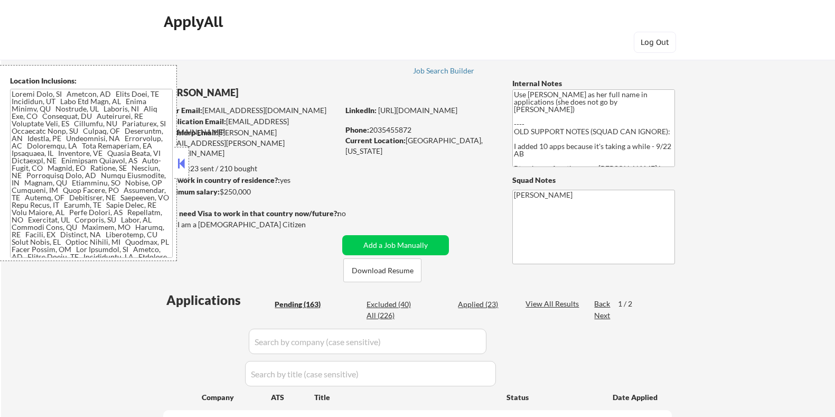
select select ""pending""
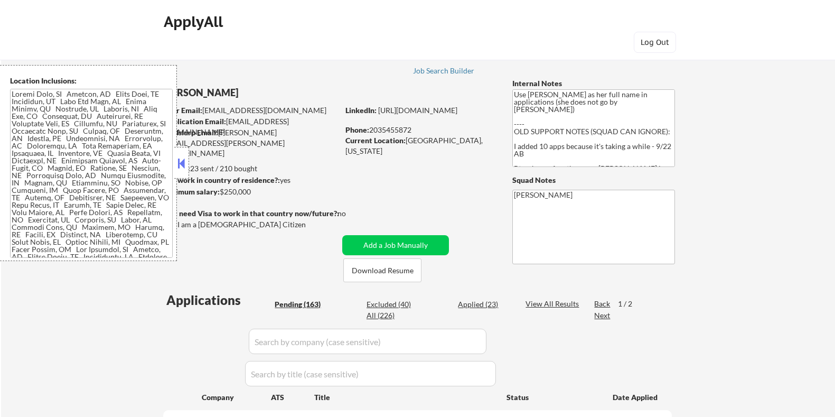
select select ""pending""
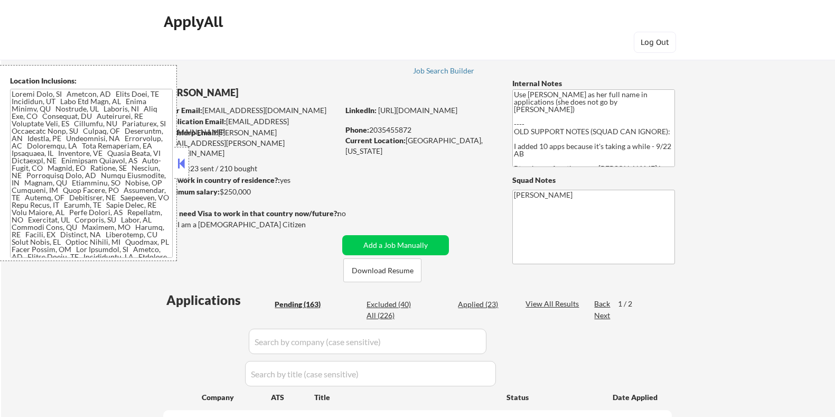
select select ""pending""
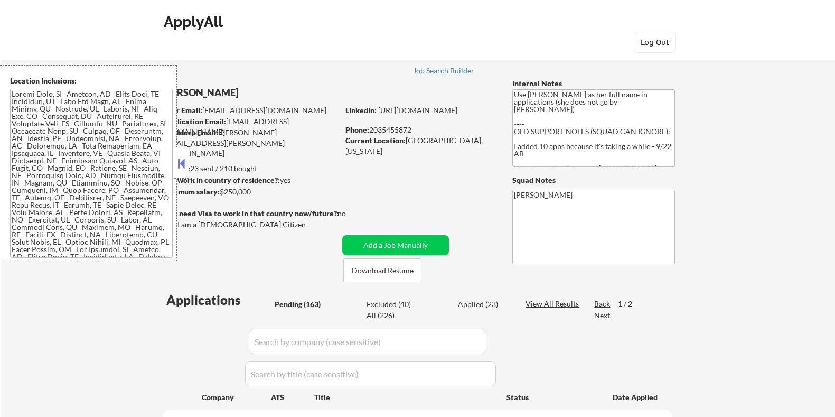
select select ""pending""
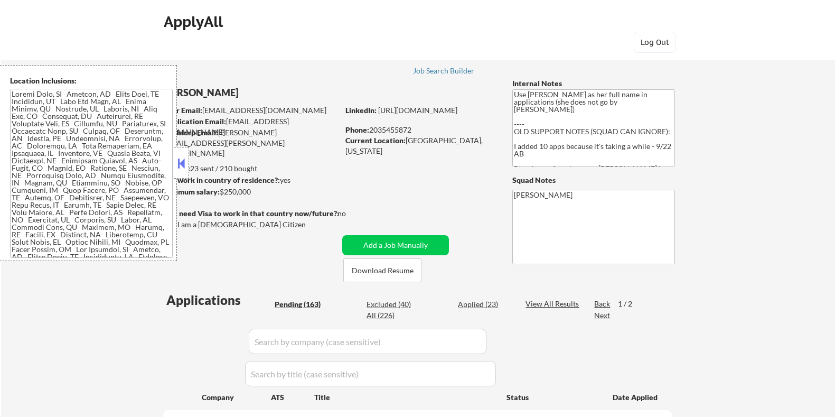
select select ""pending""
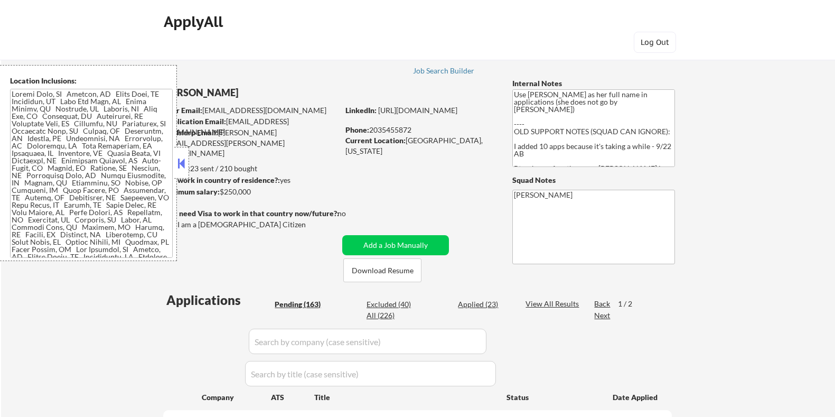
select select ""pending""
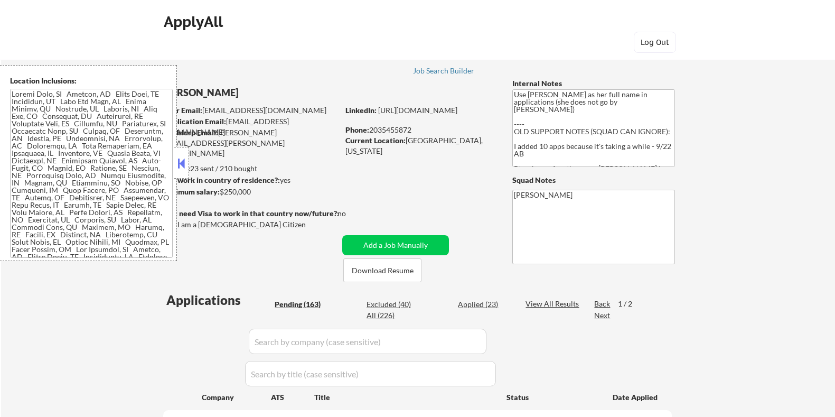
select select ""pending""
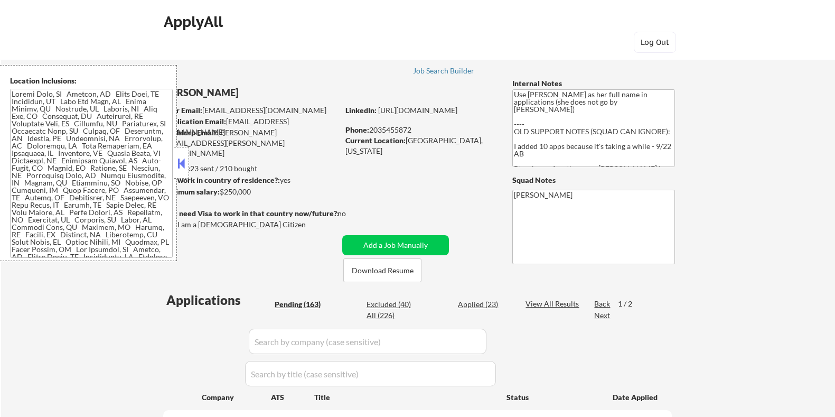
select select ""pending""
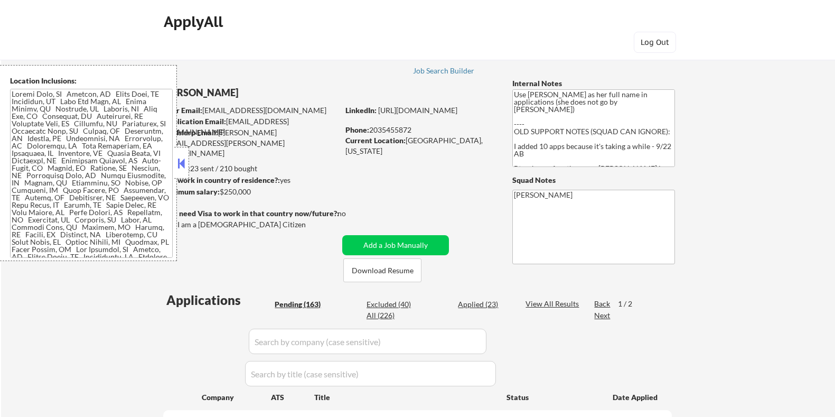
select select ""pending""
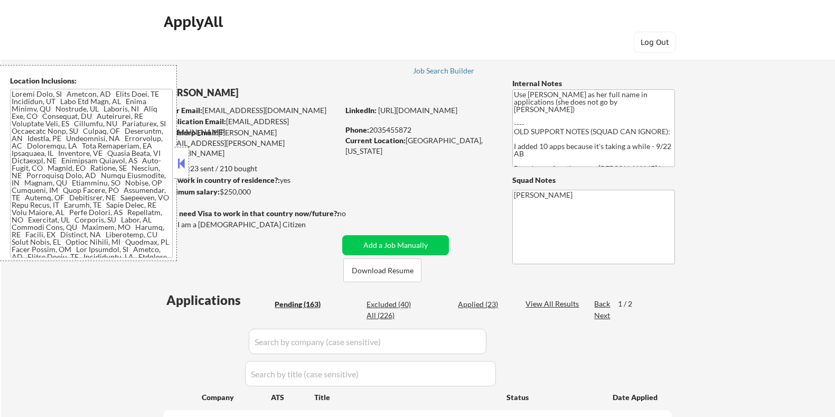
select select ""pending""
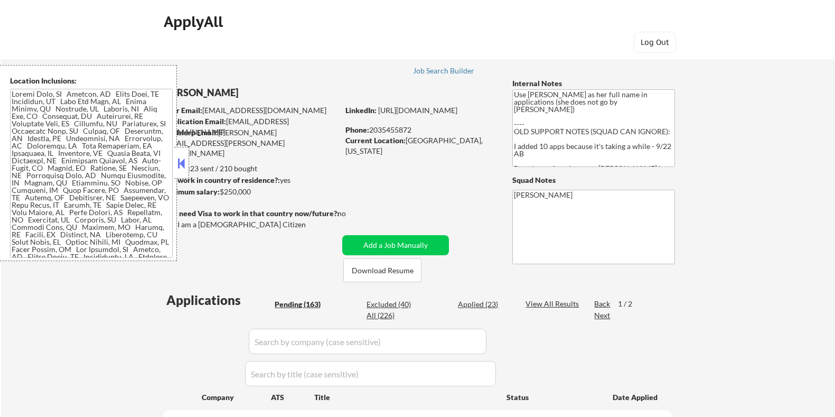
select select ""pending""
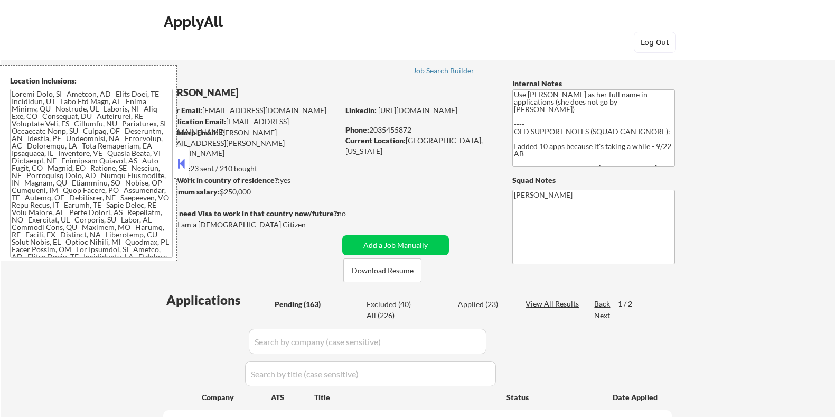
select select ""pending""
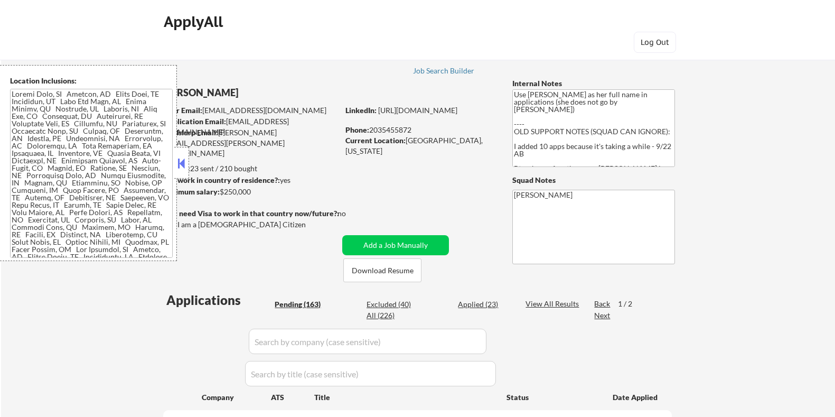
select select ""pending""
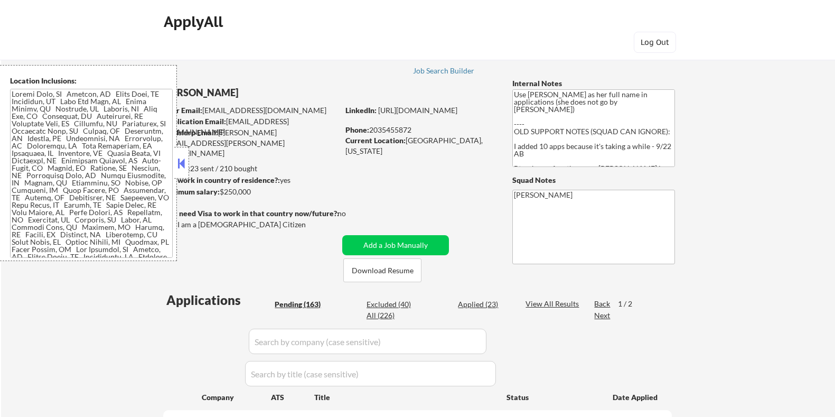
select select ""pending""
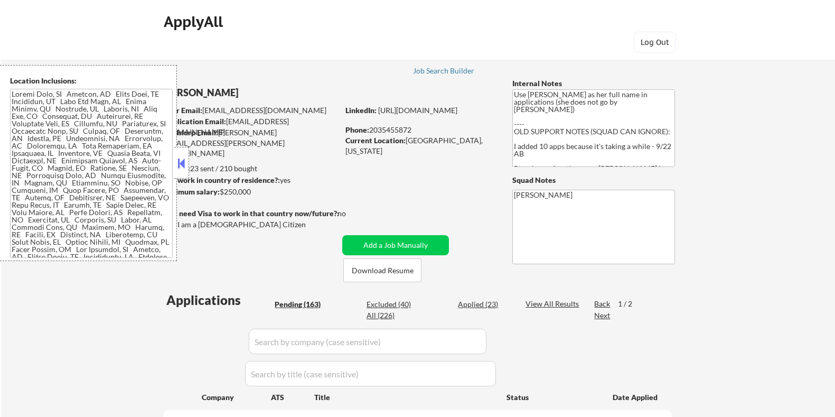
select select ""pending""
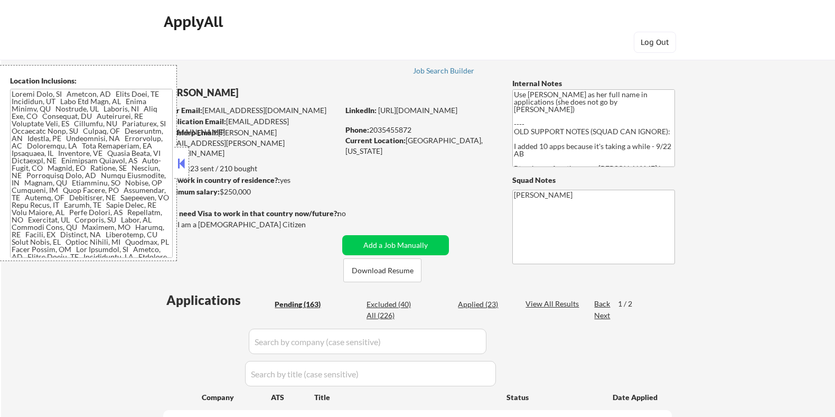
select select ""pending""
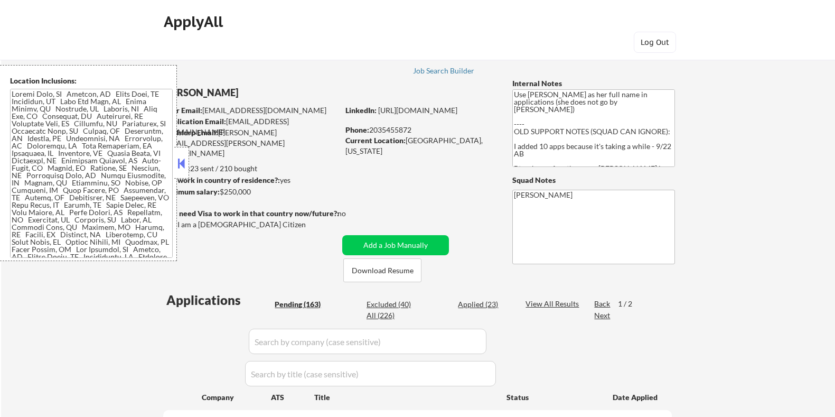
select select ""pending""
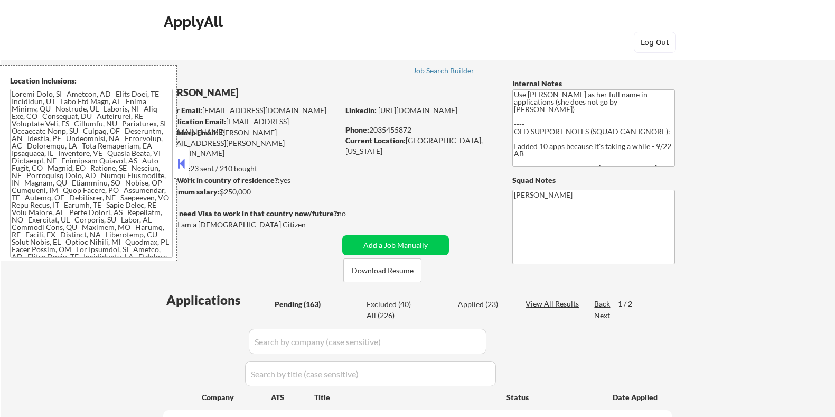
select select ""pending""
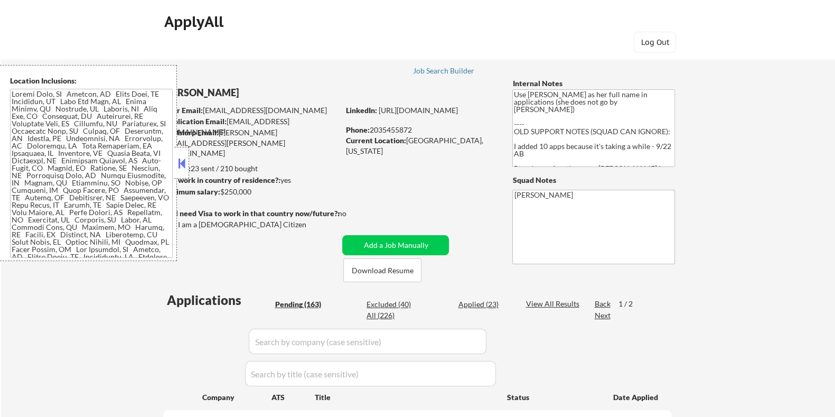
click at [179, 159] on button at bounding box center [182, 163] width 12 height 16
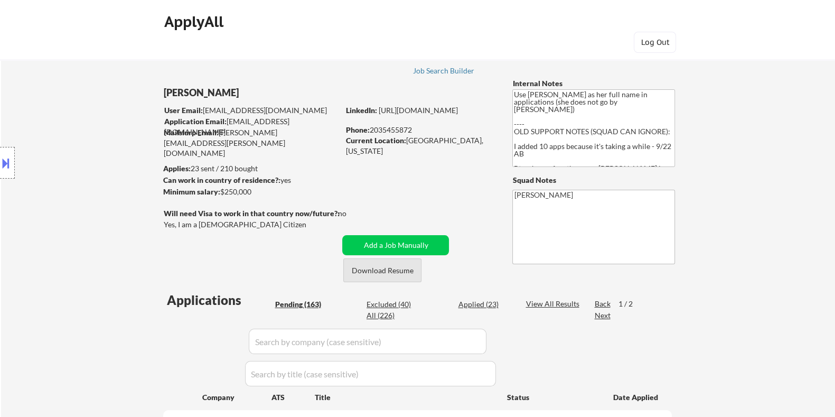
click at [395, 268] on button "Download Resume" at bounding box center [382, 270] width 78 height 24
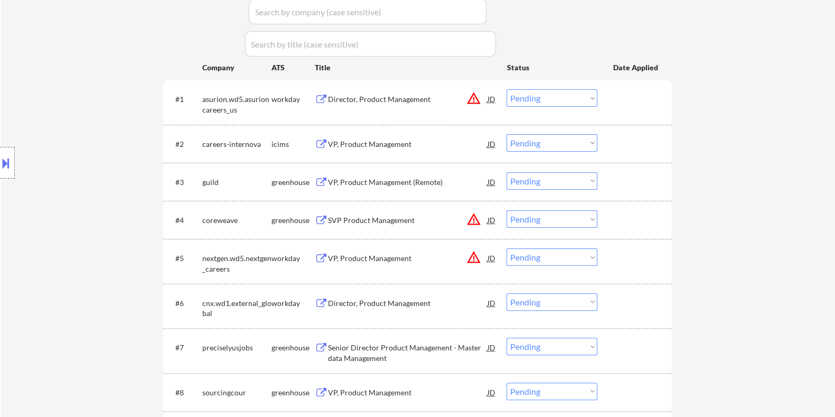
scroll to position [330, 0]
click at [397, 180] on div "VP, Product Management (Remote)" at bounding box center [408, 181] width 160 height 11
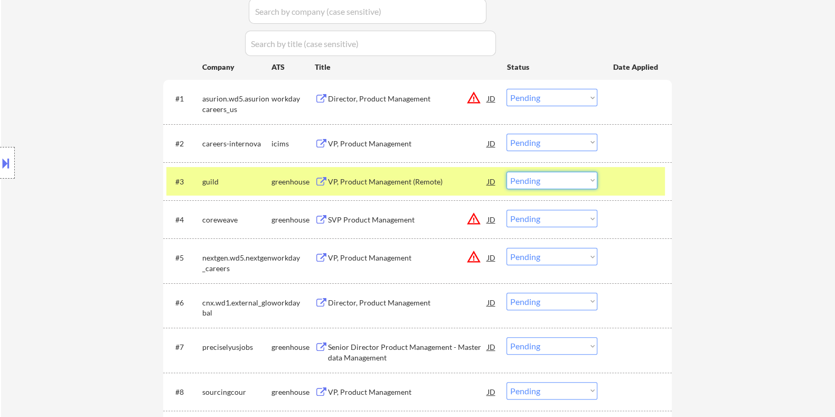
click at [534, 180] on select "Choose an option... Pending Applied Excluded (Questions) Excluded (Expired) Exc…" at bounding box center [552, 180] width 91 height 17
click at [507, 172] on select "Choose an option... Pending Applied Excluded (Questions) Excluded (Expired) Exc…" at bounding box center [552, 180] width 91 height 17
select select ""pending""
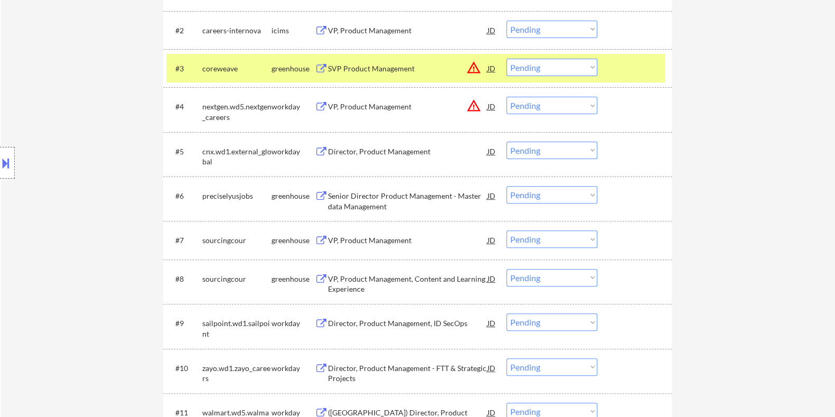
scroll to position [462, 0]
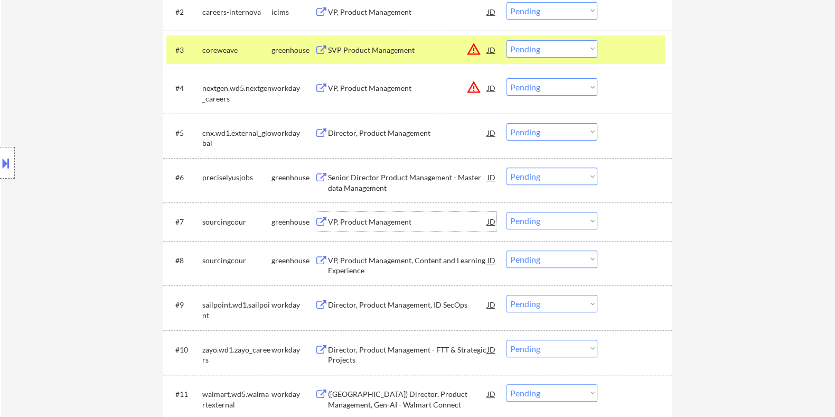
click at [328, 220] on div "VP, Product Management" at bounding box center [408, 222] width 160 height 11
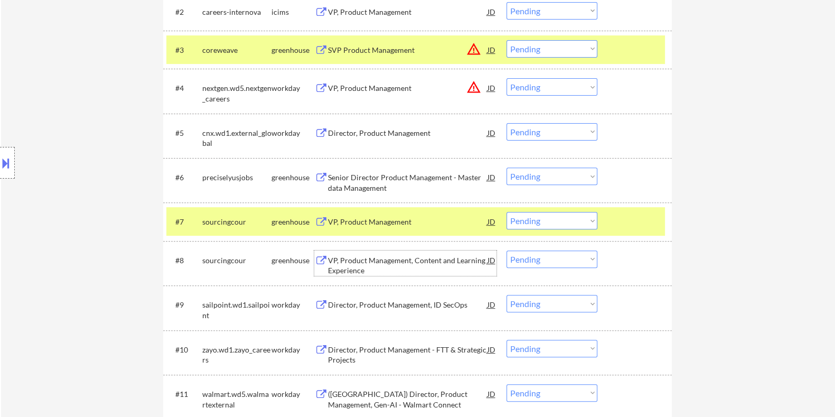
click at [355, 258] on div "VP, Product Management, Content and Learning Experience" at bounding box center [408, 265] width 160 height 21
